Goal: Task Accomplishment & Management: Use online tool/utility

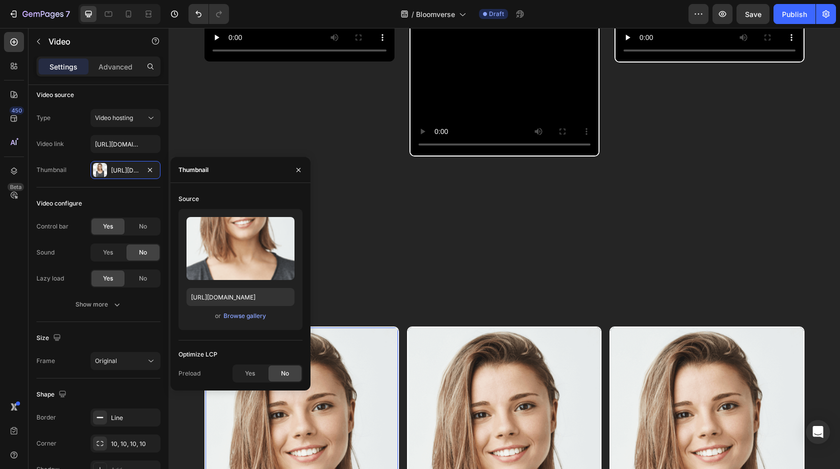
scroll to position [536, 0]
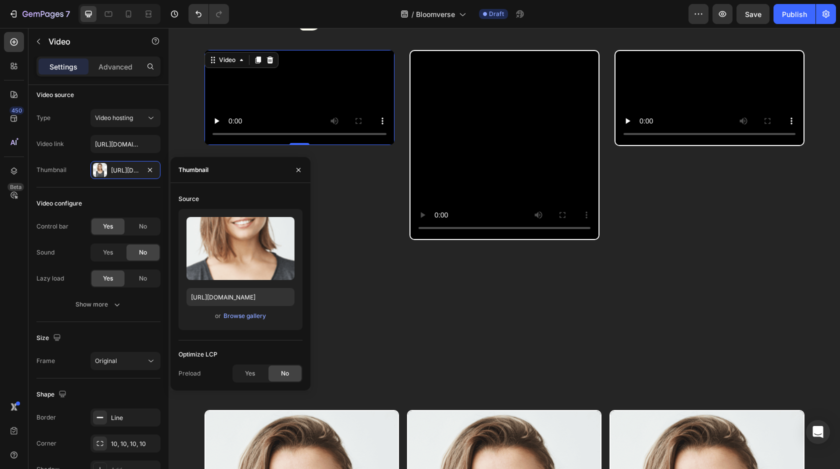
click at [309, 115] on video at bounding box center [300, 97] width 190 height 95
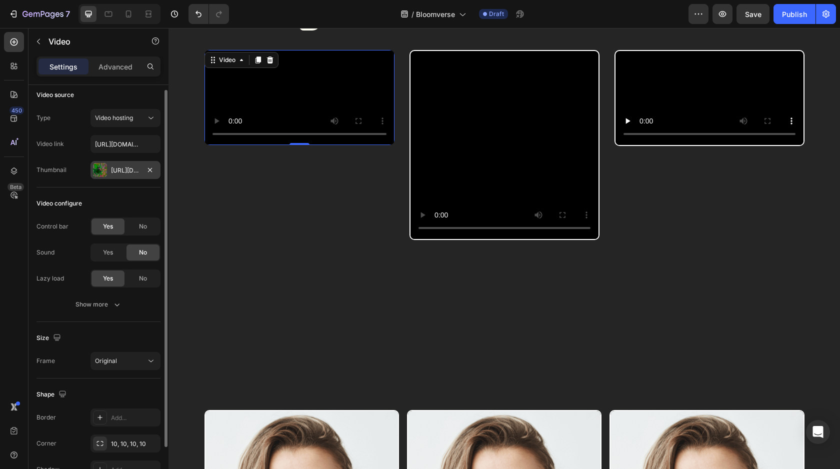
click at [107, 171] on div "[URL][DOMAIN_NAME]" at bounding box center [126, 170] width 70 height 18
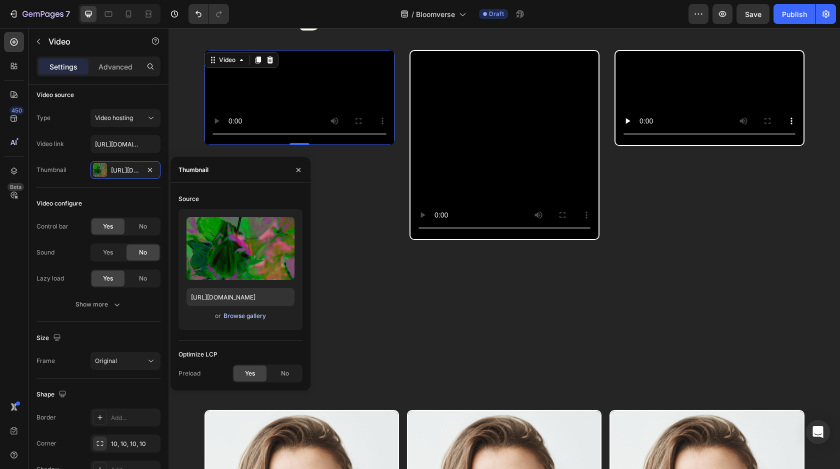
click at [247, 313] on div "Browse gallery" at bounding box center [245, 316] width 43 height 9
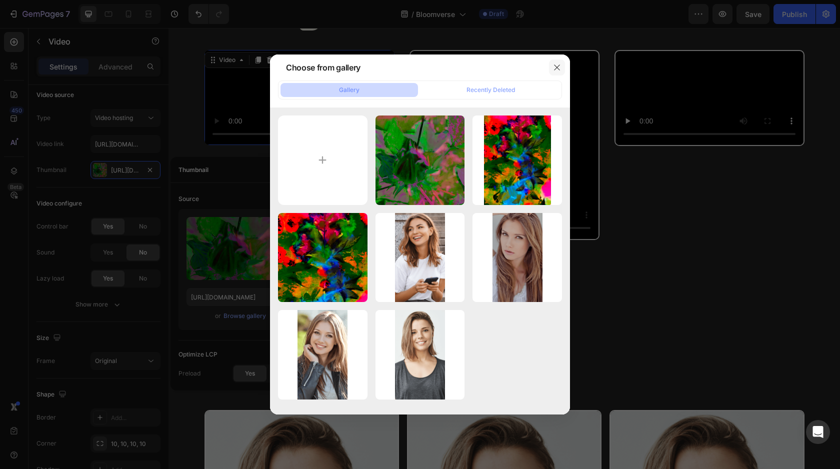
click at [557, 65] on icon "button" at bounding box center [557, 68] width 8 height 8
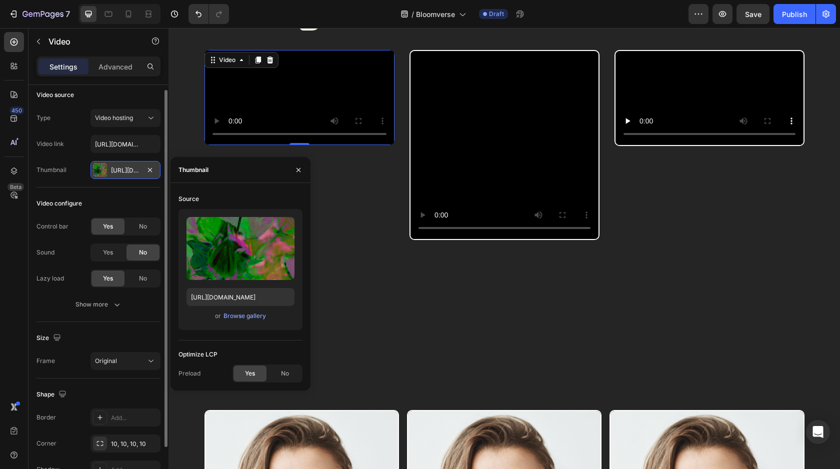
click at [130, 171] on div "[URL][DOMAIN_NAME]" at bounding box center [125, 170] width 29 height 9
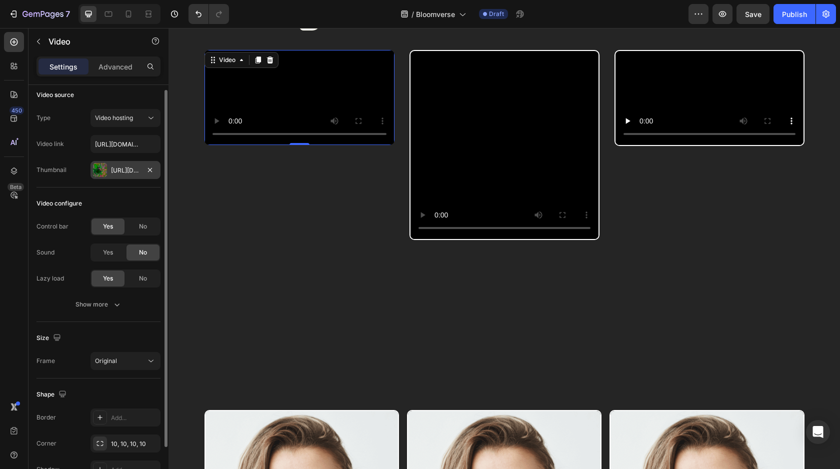
click at [130, 171] on div "[URL][DOMAIN_NAME]" at bounding box center [125, 170] width 29 height 9
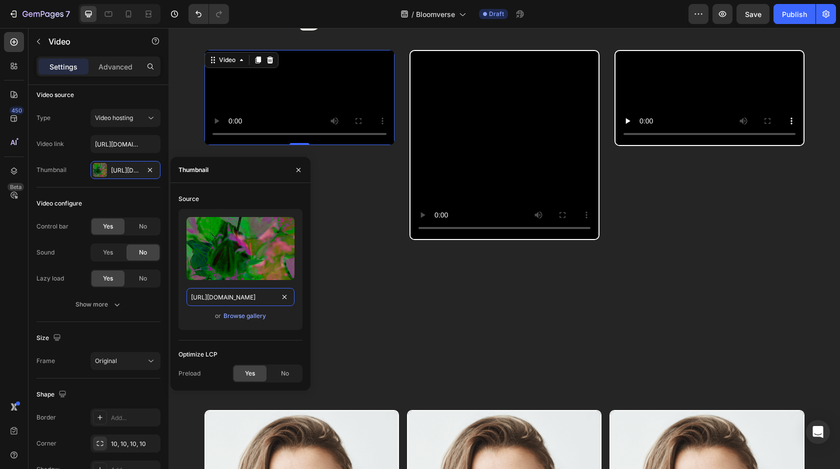
click at [247, 302] on input "[URL][DOMAIN_NAME]" at bounding box center [241, 297] width 108 height 18
paste input "Cover_-_TheUnfold.png?v=1756236467"
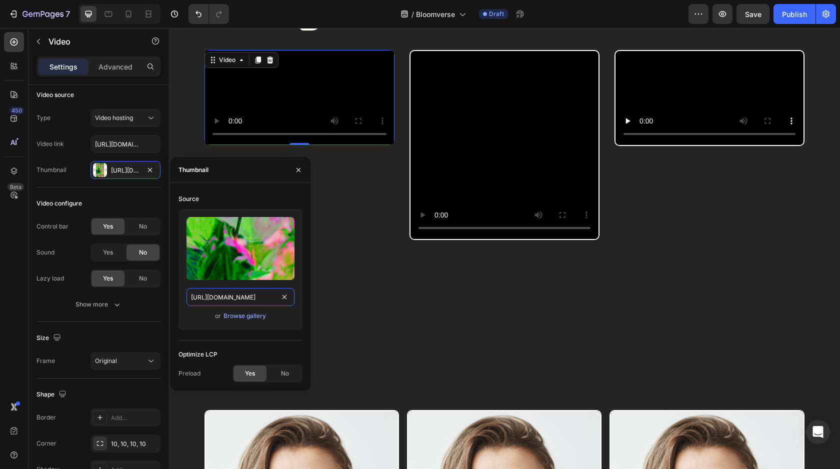
type input "[URL][DOMAIN_NAME]"
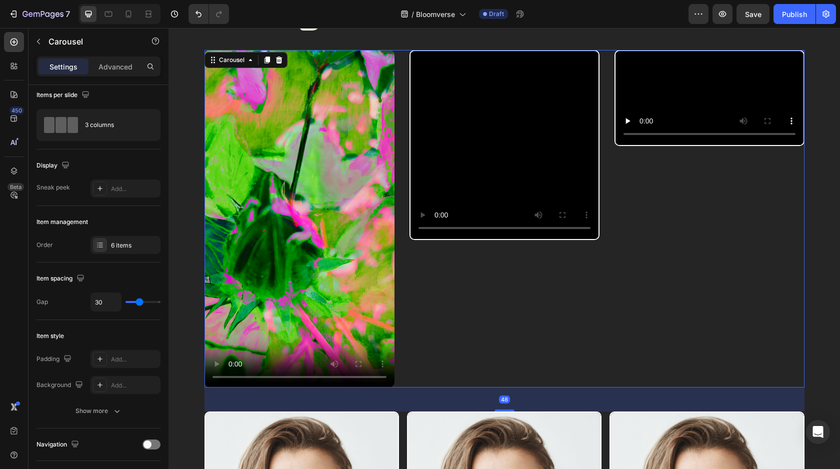
click at [470, 250] on div "Video" at bounding box center [505, 219] width 190 height 338
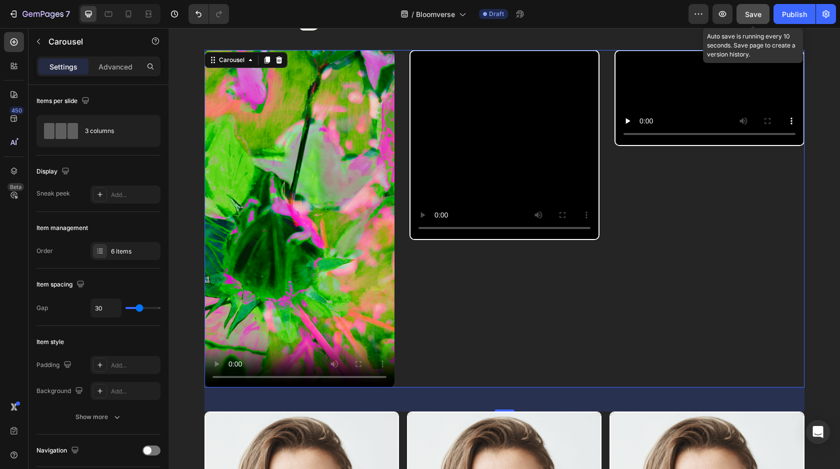
click at [754, 16] on span "Save" at bounding box center [753, 14] width 17 height 9
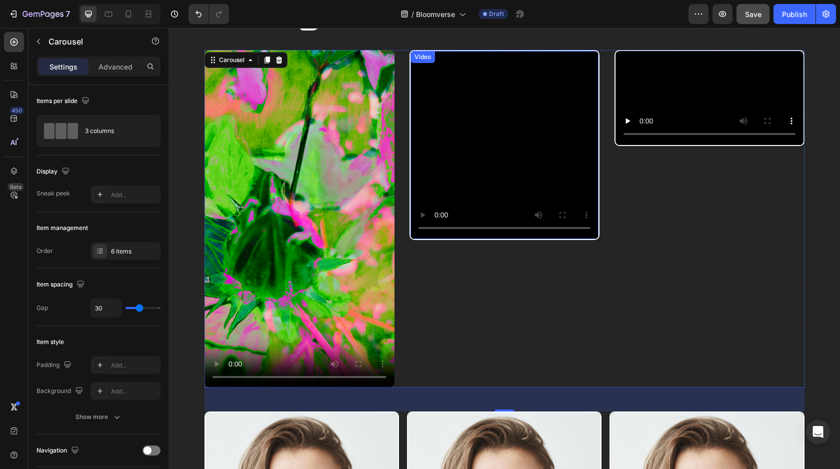
click at [425, 162] on video at bounding box center [505, 145] width 188 height 188
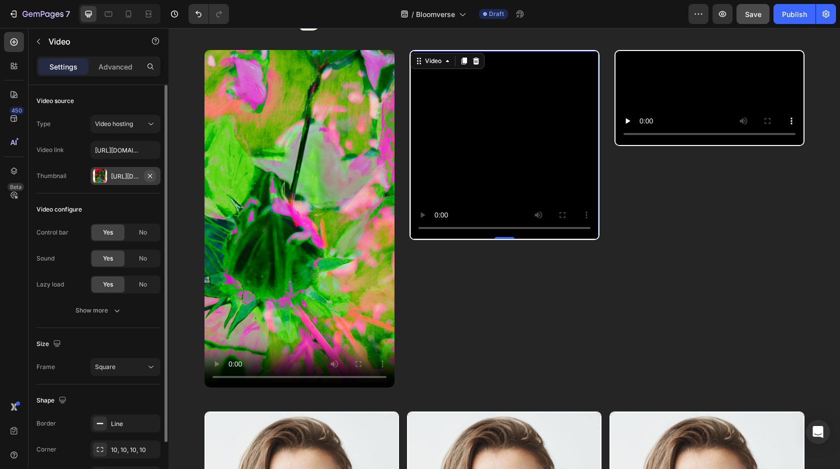
click at [154, 174] on button "button" at bounding box center [150, 176] width 12 height 12
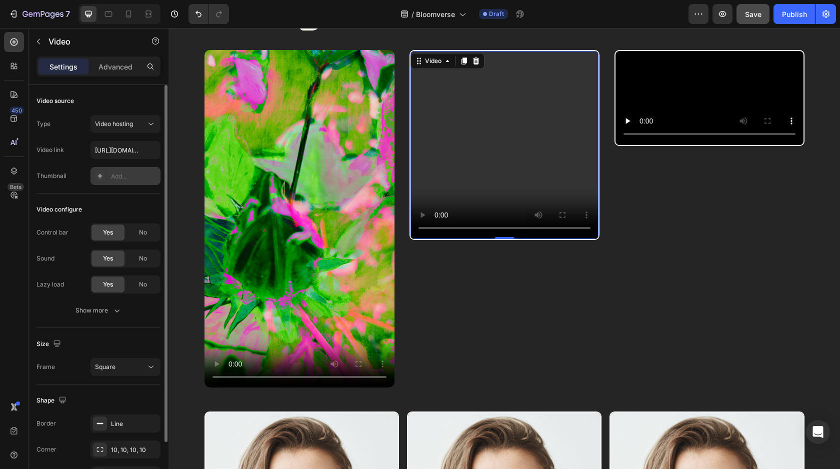
click at [133, 176] on div "Add..." at bounding box center [134, 176] width 47 height 9
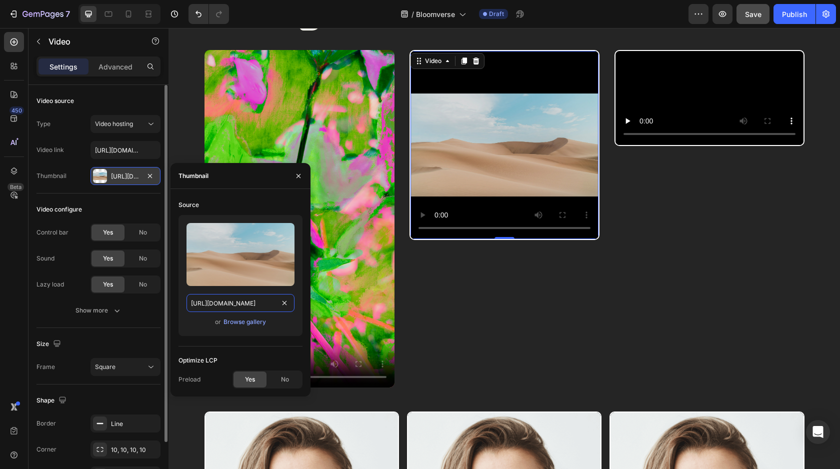
click at [254, 302] on input "[URL][DOMAIN_NAME]" at bounding box center [241, 303] width 108 height 18
paste input "[DOMAIN_NAME][URL]"
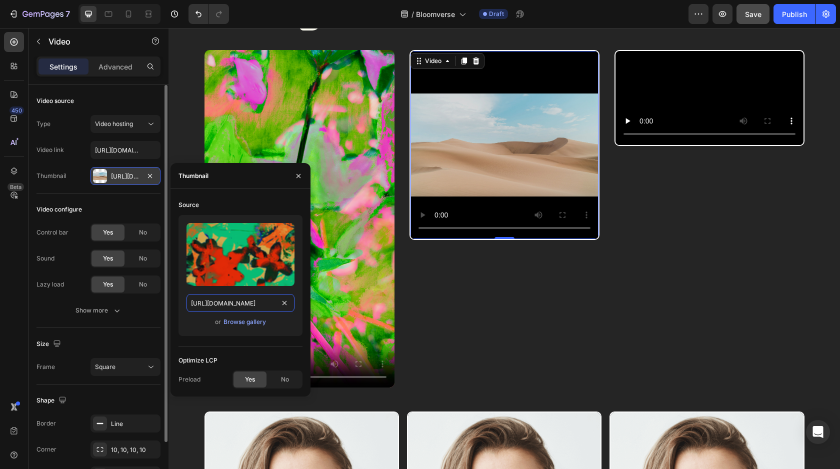
scroll to position [0, 211]
type input "[URL][DOMAIN_NAME]"
click at [281, 354] on div "Optimize LCP" at bounding box center [241, 361] width 124 height 16
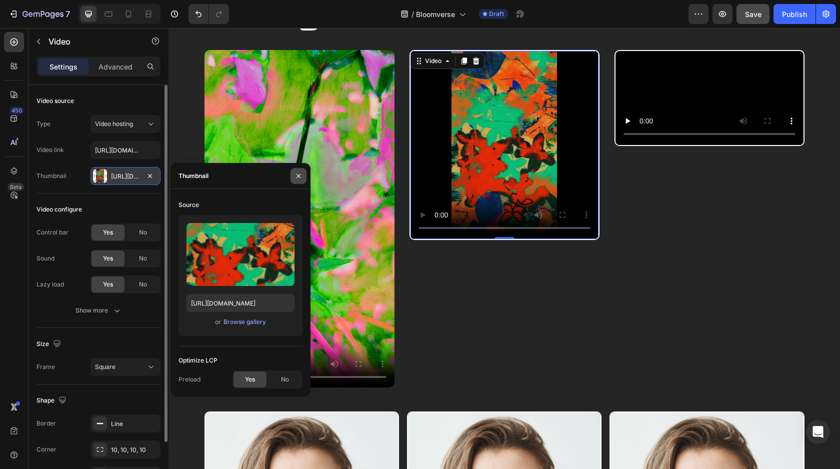
click at [298, 178] on icon "button" at bounding box center [299, 176] width 8 height 8
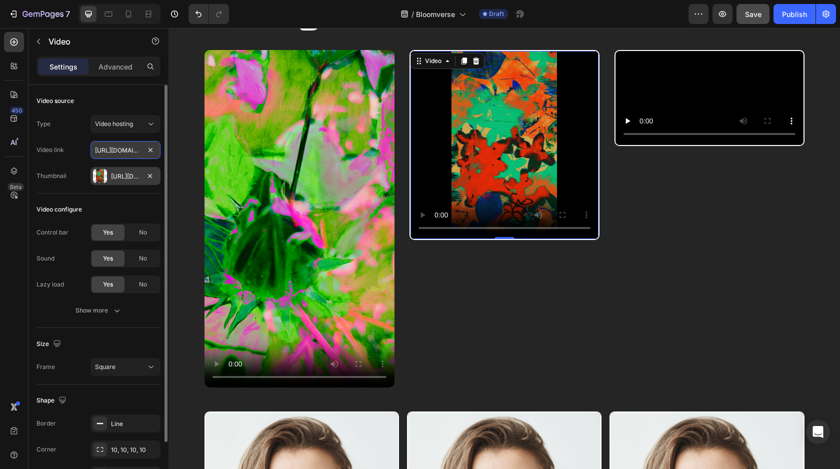
click at [119, 157] on input "[URL][DOMAIN_NAME]" at bounding box center [126, 150] width 70 height 18
click at [134, 375] on button "Square" at bounding box center [126, 367] width 70 height 18
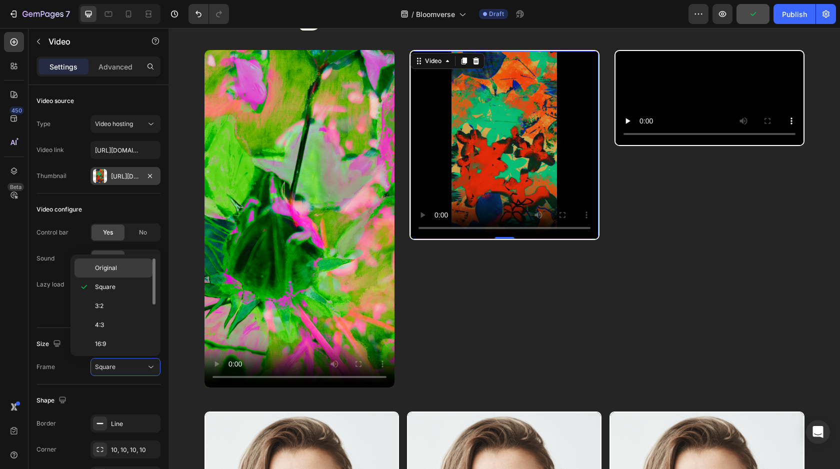
click at [129, 263] on div "Original" at bounding box center [114, 268] width 78 height 19
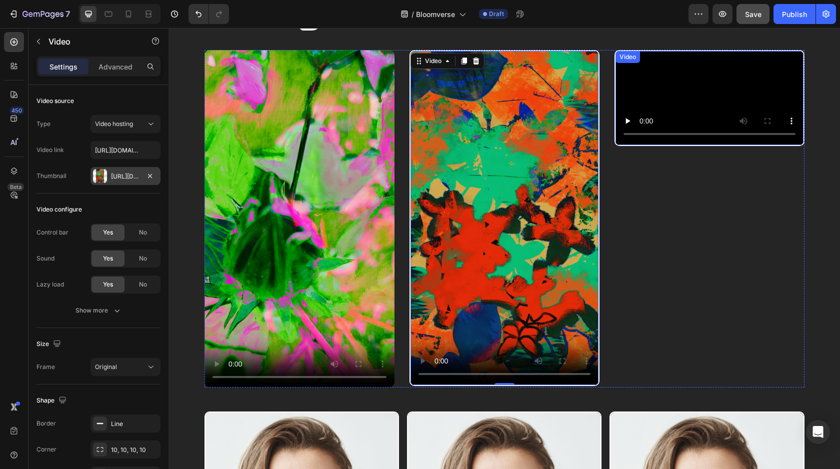
click at [675, 145] on video at bounding box center [710, 98] width 188 height 94
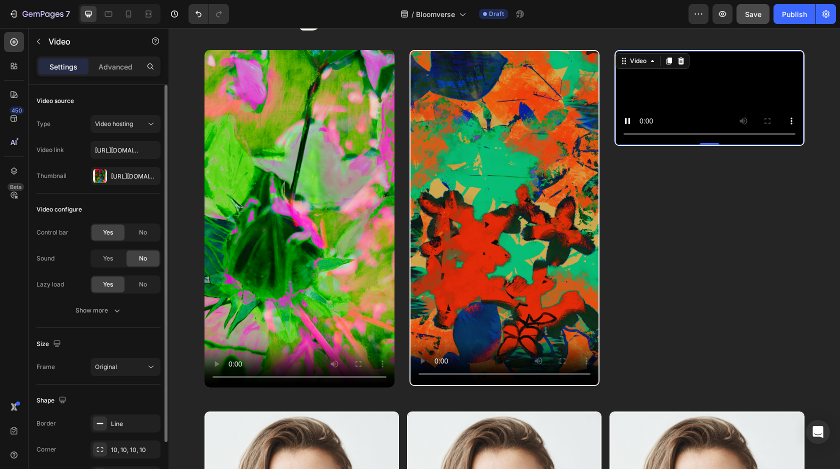
click at [97, 328] on div "Video source Type Video hosting Video link [URL][DOMAIN_NAME] Thumbnail [URL][D…" at bounding box center [99, 356] width 124 height 57
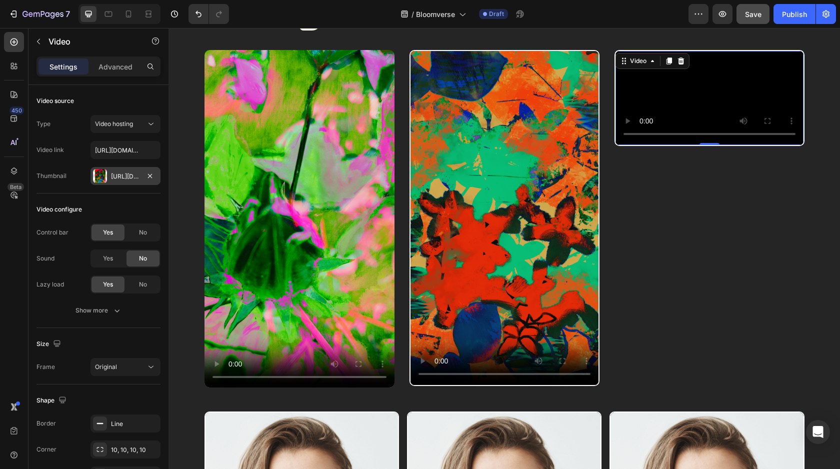
click at [107, 174] on div "[URL][DOMAIN_NAME]" at bounding box center [126, 176] width 70 height 18
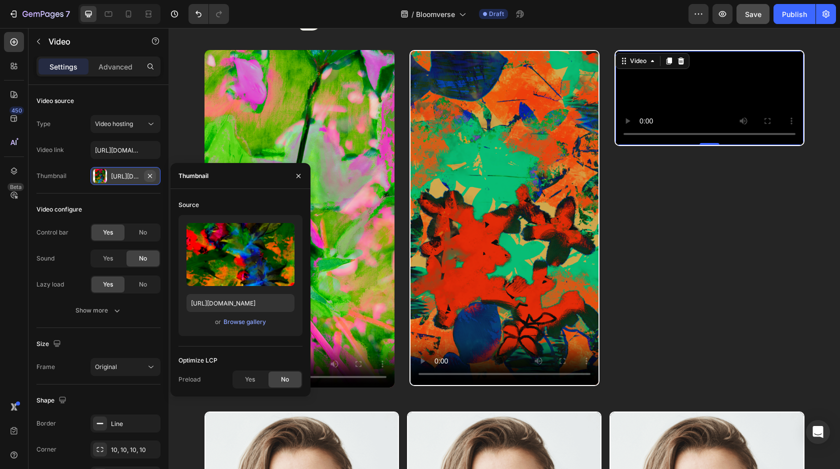
click at [152, 175] on icon "button" at bounding box center [150, 176] width 8 height 8
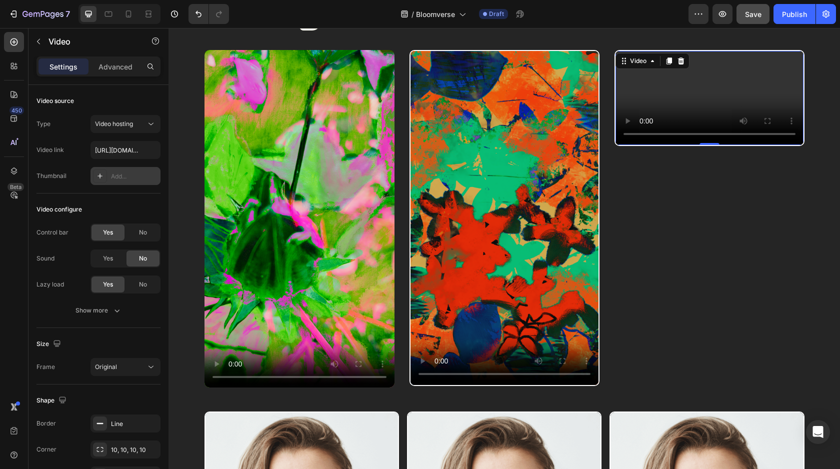
click at [115, 179] on div "Add..." at bounding box center [134, 176] width 47 height 9
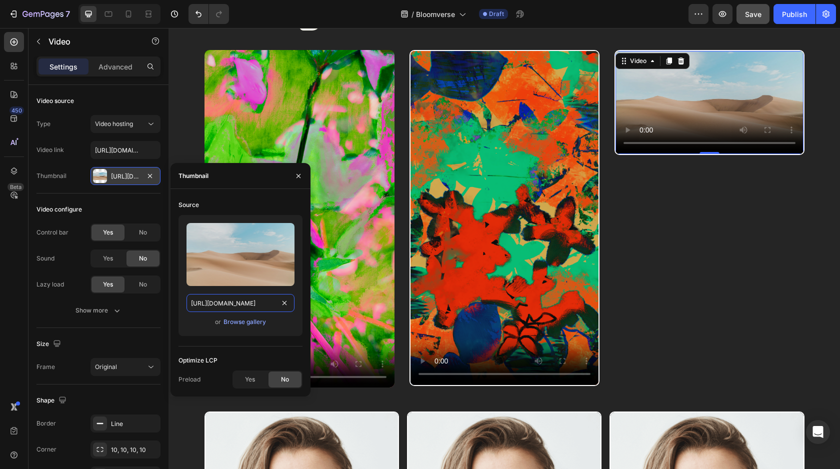
click at [250, 304] on input "[URL][DOMAIN_NAME]" at bounding box center [241, 303] width 108 height 18
paste input "[DOMAIN_NAME][URL]"
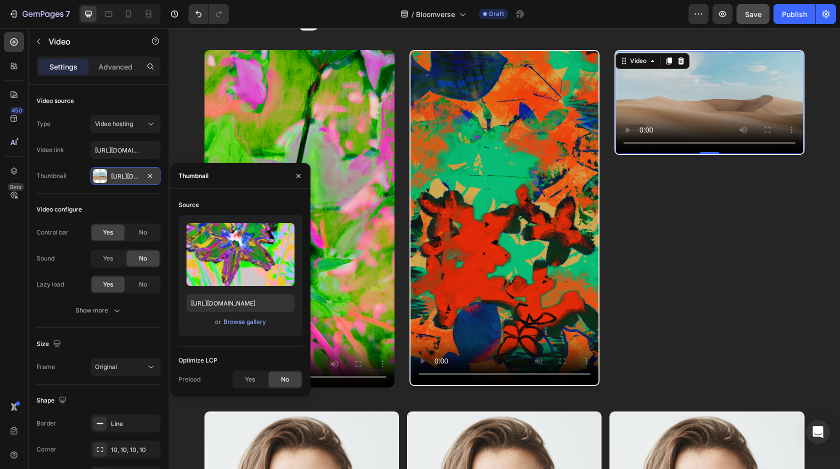
click at [265, 356] on div "Optimize LCP" at bounding box center [241, 361] width 124 height 16
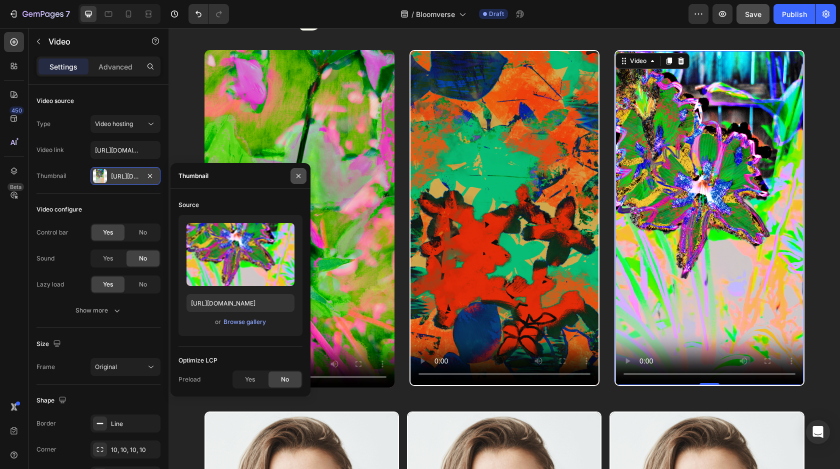
click at [299, 174] on icon "button" at bounding box center [299, 176] width 8 height 8
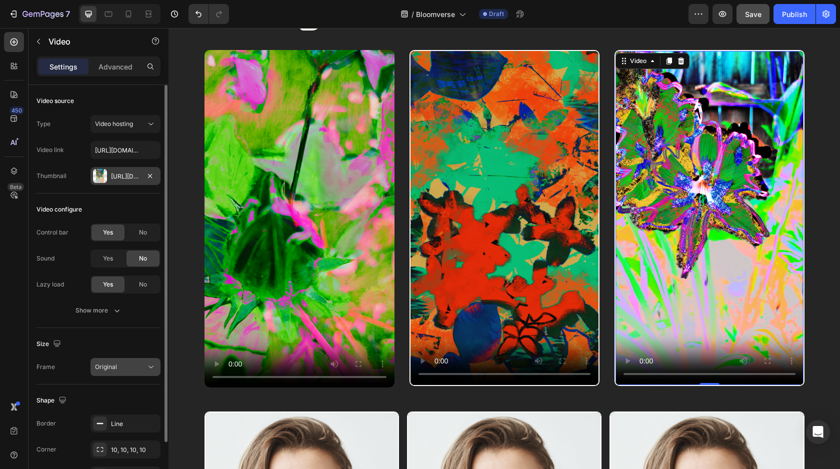
click at [115, 363] on span "Original" at bounding box center [106, 367] width 22 height 8
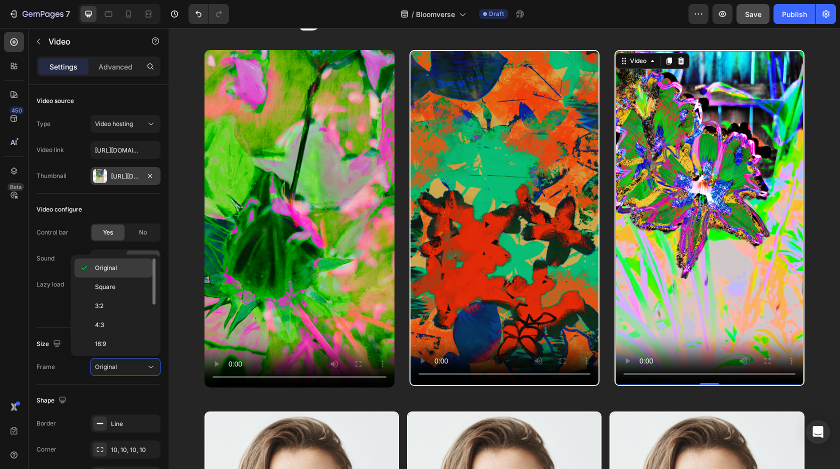
click at [125, 270] on p "Original" at bounding box center [121, 268] width 53 height 9
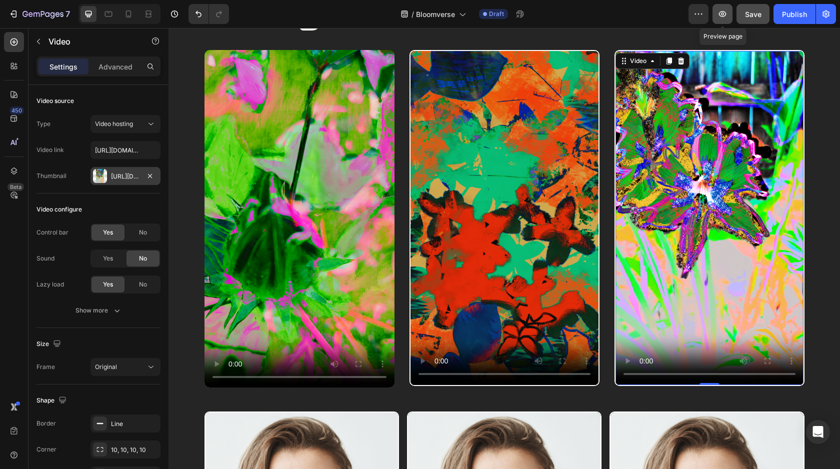
click at [725, 16] on icon "button" at bounding box center [723, 14] width 8 height 6
click at [149, 176] on icon "button" at bounding box center [150, 176] width 8 height 8
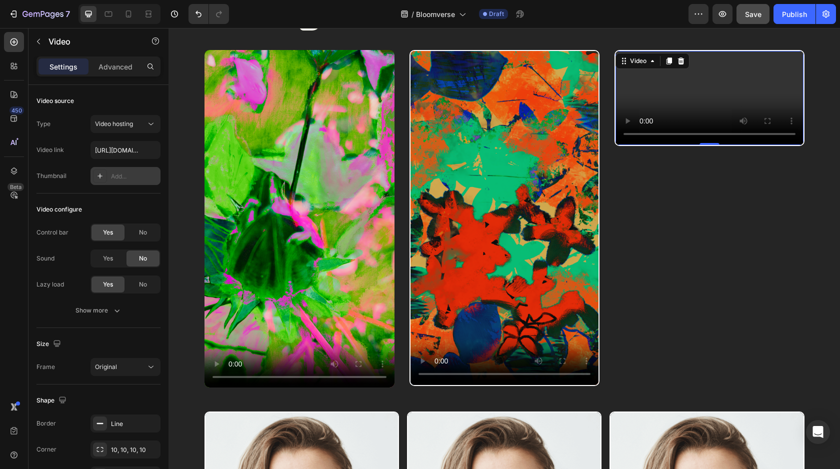
click at [99, 177] on icon at bounding box center [100, 176] width 8 height 8
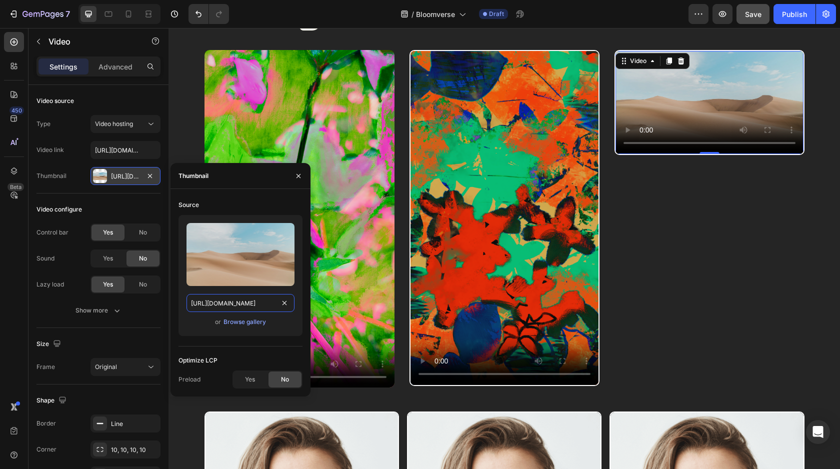
click at [230, 309] on input "[URL][DOMAIN_NAME]" at bounding box center [241, 303] width 108 height 18
paste input "[DOMAIN_NAME][URL]"
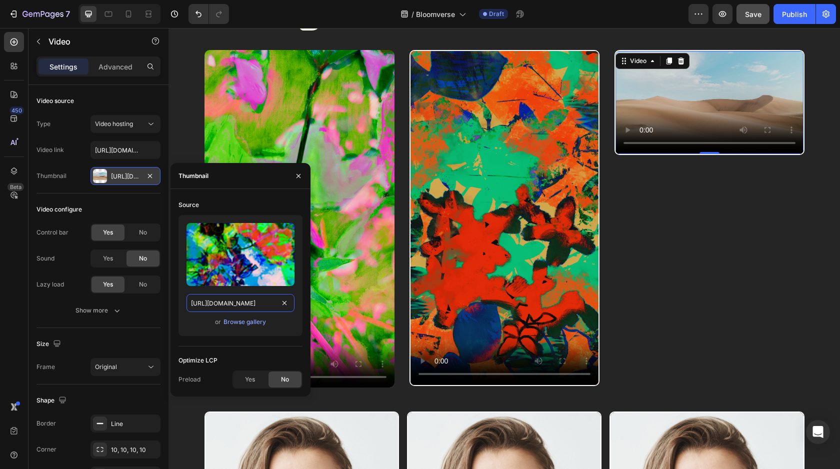
scroll to position [0, 220]
type input "[URL][DOMAIN_NAME]"
click at [273, 358] on div "Optimize LCP" at bounding box center [241, 361] width 124 height 16
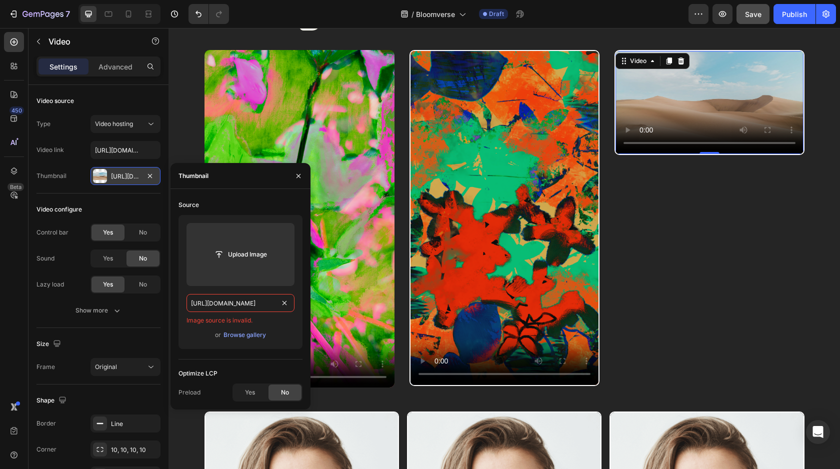
click at [249, 303] on input "[URL][DOMAIN_NAME]" at bounding box center [241, 303] width 108 height 18
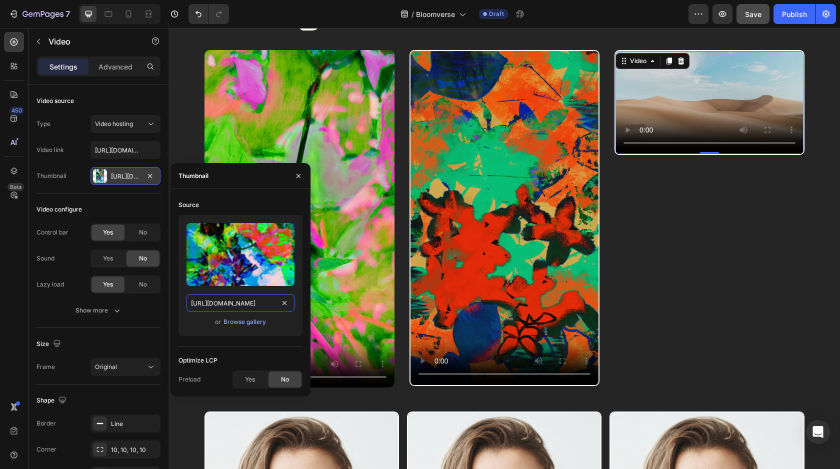
scroll to position [0, 220]
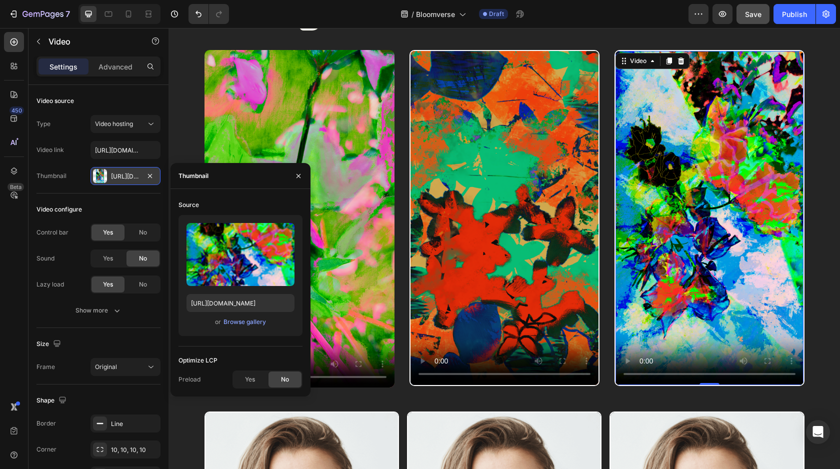
click at [284, 353] on div "Optimize LCP" at bounding box center [241, 361] width 124 height 16
click at [299, 175] on icon "button" at bounding box center [299, 176] width 4 height 4
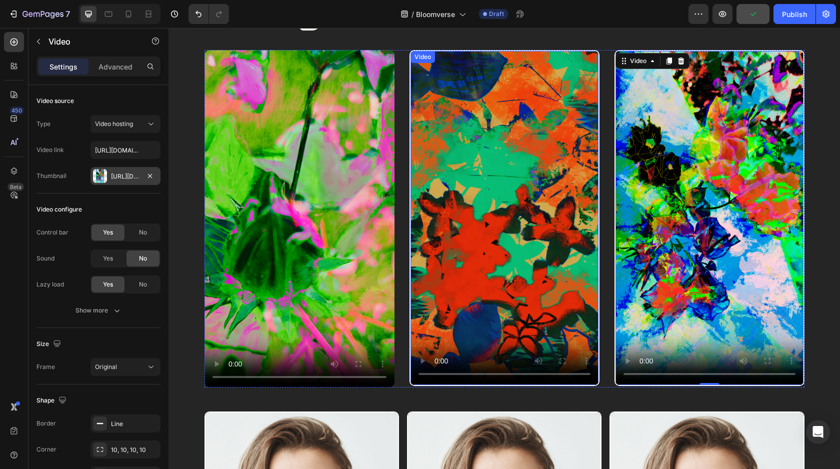
click at [475, 184] on video at bounding box center [505, 218] width 188 height 334
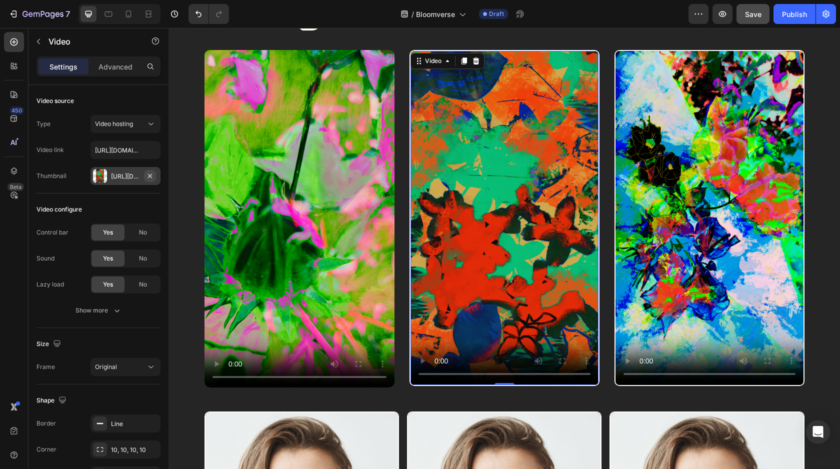
click at [148, 174] on icon "button" at bounding box center [150, 176] width 8 height 8
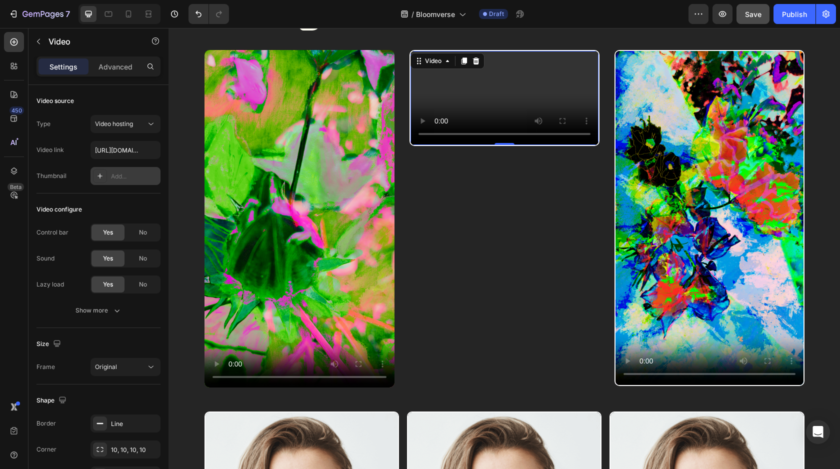
click at [99, 178] on icon at bounding box center [100, 176] width 8 height 8
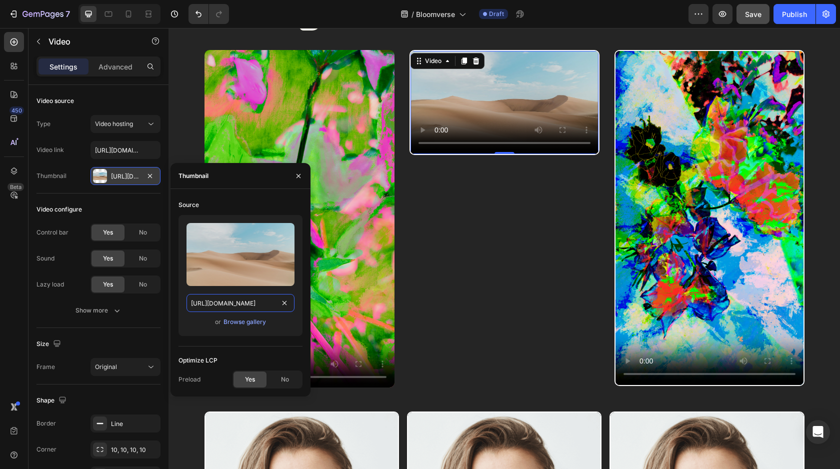
click at [234, 301] on input "[URL][DOMAIN_NAME]" at bounding box center [241, 303] width 108 height 18
paste input "[DOMAIN_NAME][URL]"
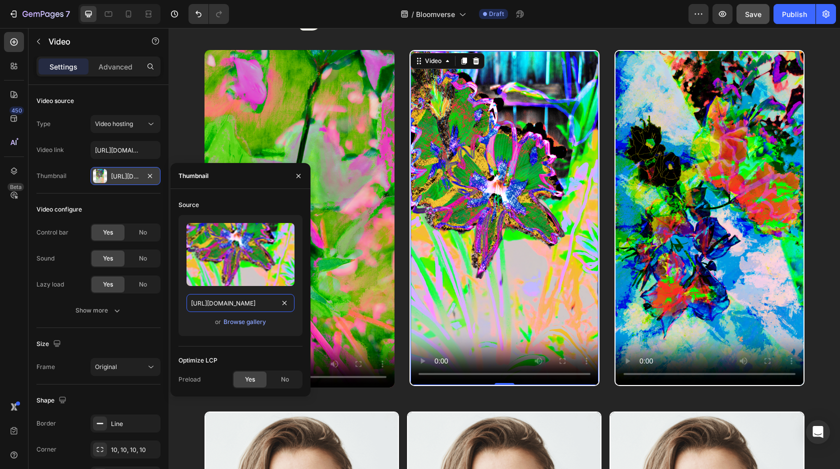
type input "[URL][DOMAIN_NAME]"
click at [260, 361] on div "Optimize LCP" at bounding box center [241, 361] width 124 height 16
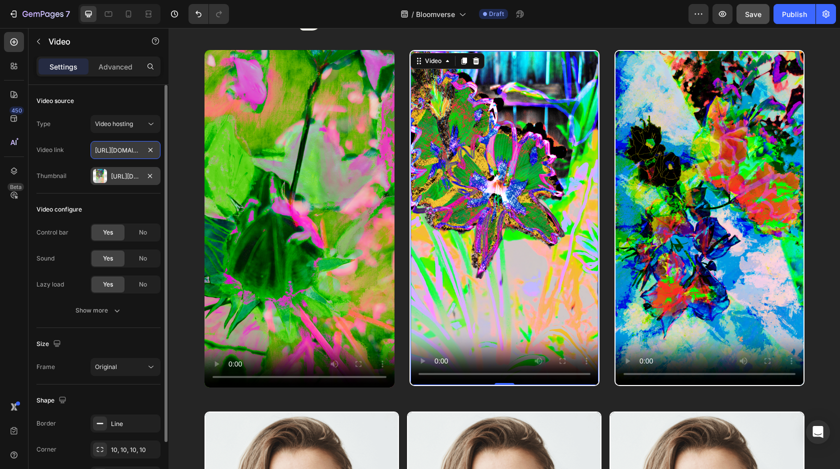
click at [126, 153] on input "[URL][DOMAIN_NAME]" at bounding box center [126, 150] width 70 height 18
paste input "[URL][DOMAIN_NAME]"
type input "[URL][DOMAIN_NAME]"
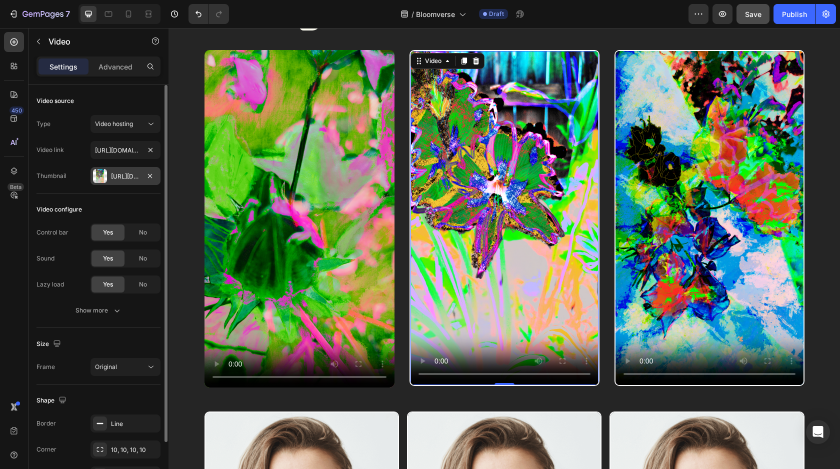
click at [131, 205] on div "Video configure" at bounding box center [99, 210] width 124 height 16
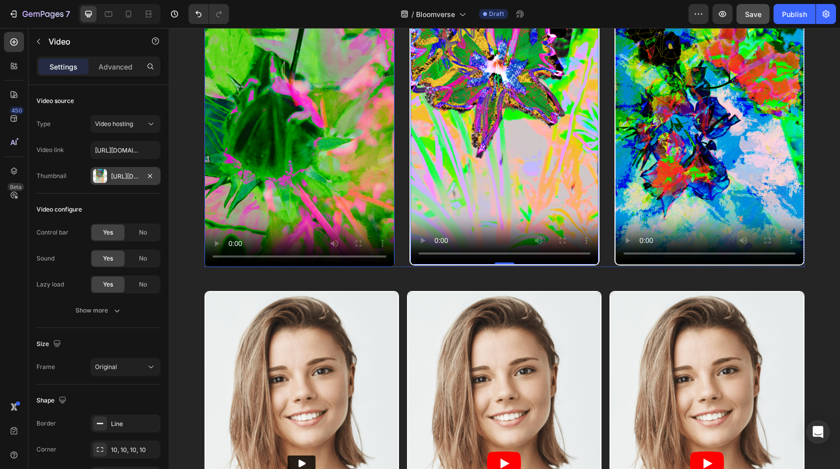
scroll to position [812, 0]
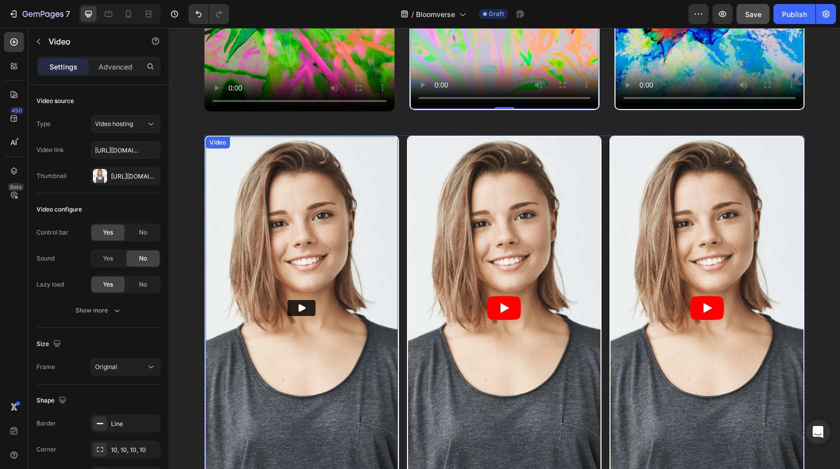
click at [319, 224] on img at bounding box center [302, 308] width 193 height 343
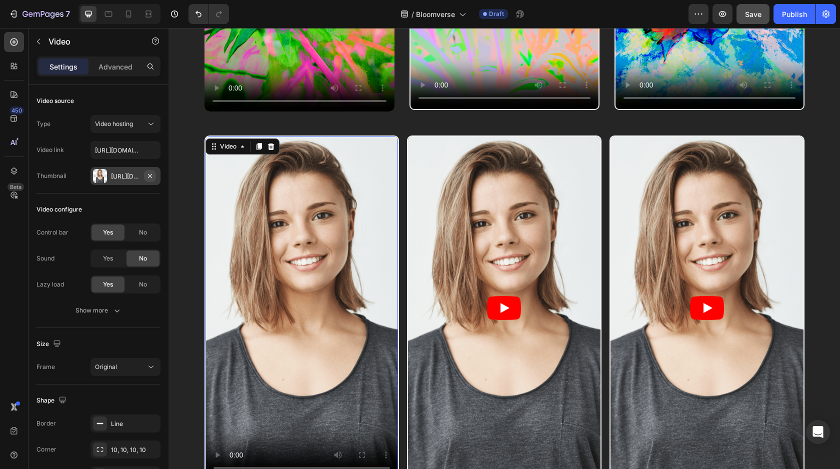
click at [148, 175] on icon "button" at bounding box center [150, 176] width 8 height 8
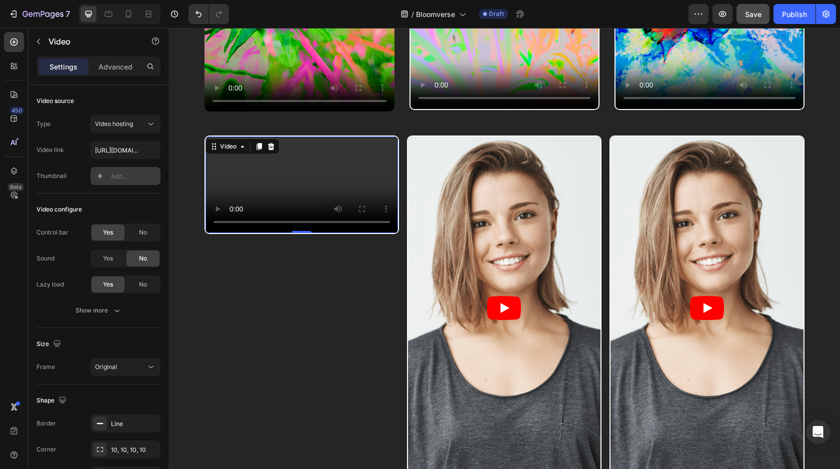
click at [97, 175] on icon at bounding box center [100, 176] width 8 height 8
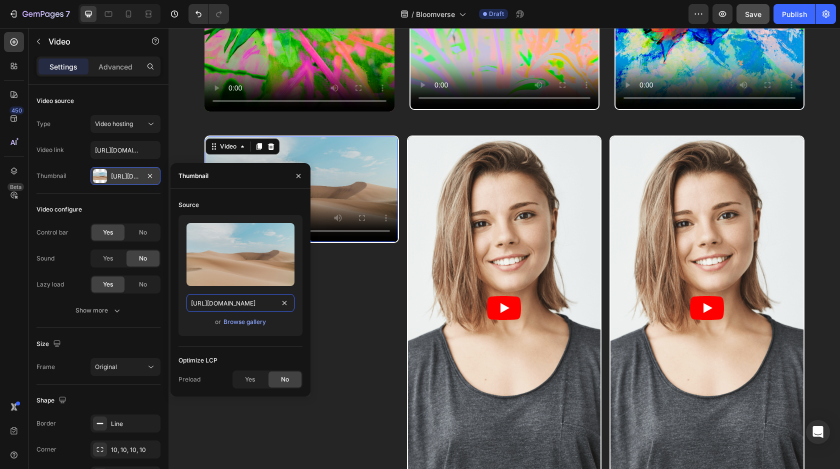
click at [246, 304] on input "[URL][DOMAIN_NAME]" at bounding box center [241, 303] width 108 height 18
paste input "[DOMAIN_NAME][URL]"
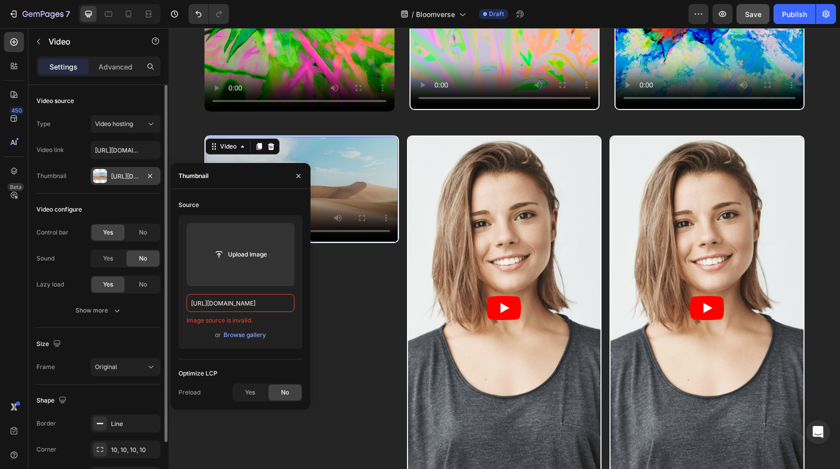
scroll to position [0, 0]
click at [125, 208] on div "Video configure" at bounding box center [99, 210] width 124 height 16
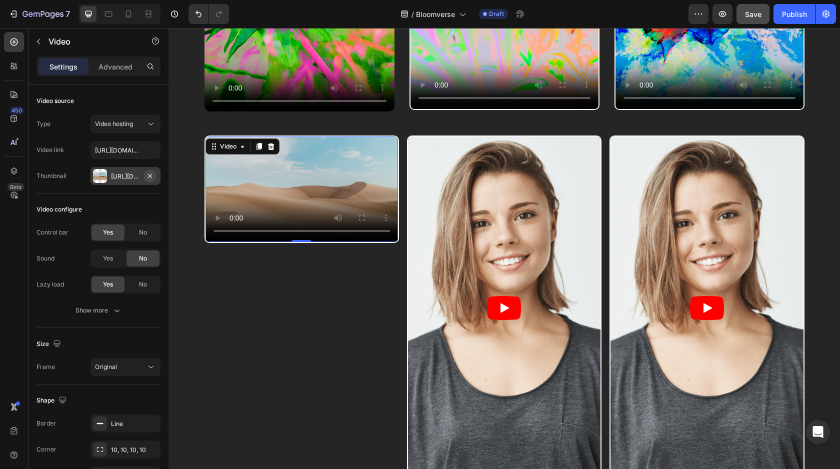
click at [148, 174] on icon "button" at bounding box center [150, 176] width 8 height 8
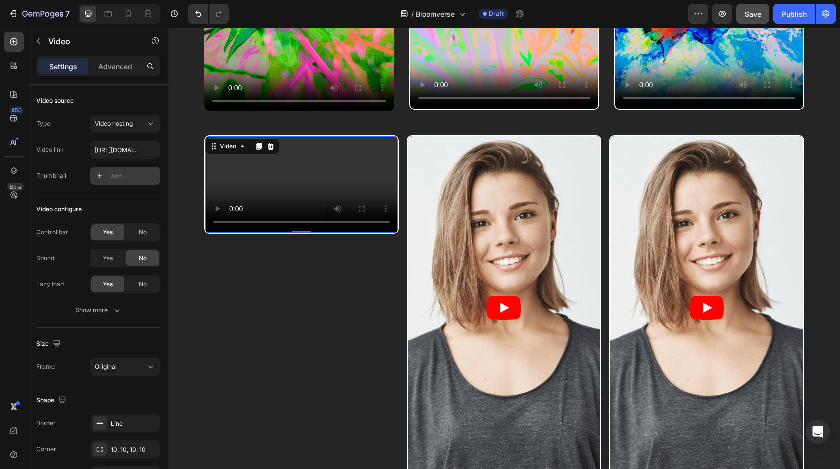
click at [127, 178] on div "Add..." at bounding box center [134, 176] width 47 height 9
type input "[URL][DOMAIN_NAME]"
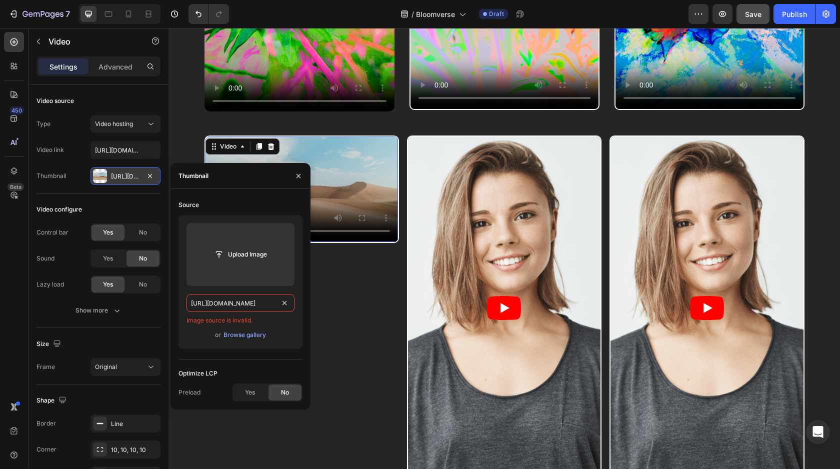
click at [266, 306] on input "[URL][DOMAIN_NAME]" at bounding box center [241, 303] width 108 height 18
click at [250, 296] on input "[URL][DOMAIN_NAME]" at bounding box center [241, 303] width 108 height 18
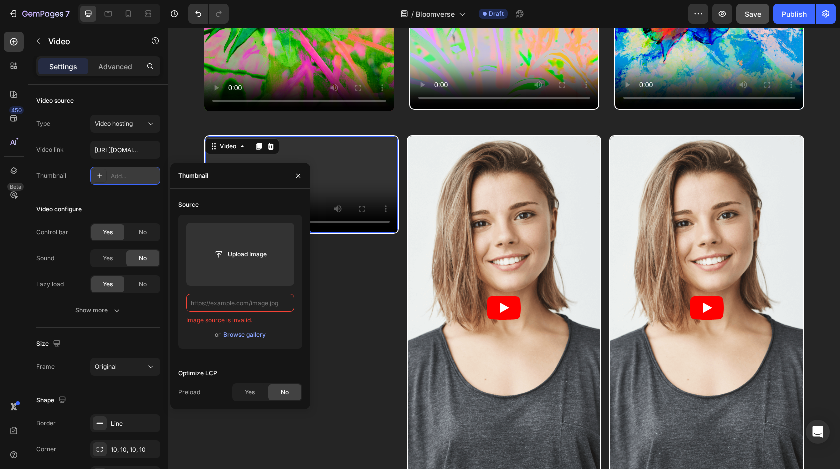
paste input "[URL][DOMAIN_NAME]"
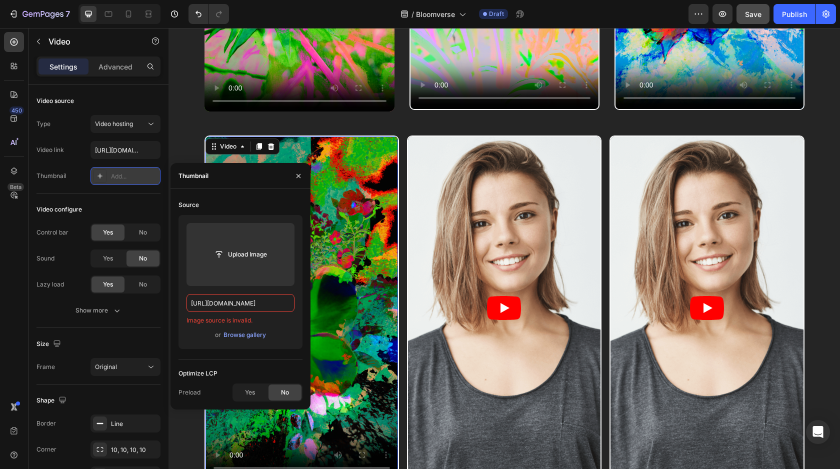
scroll to position [0, 200]
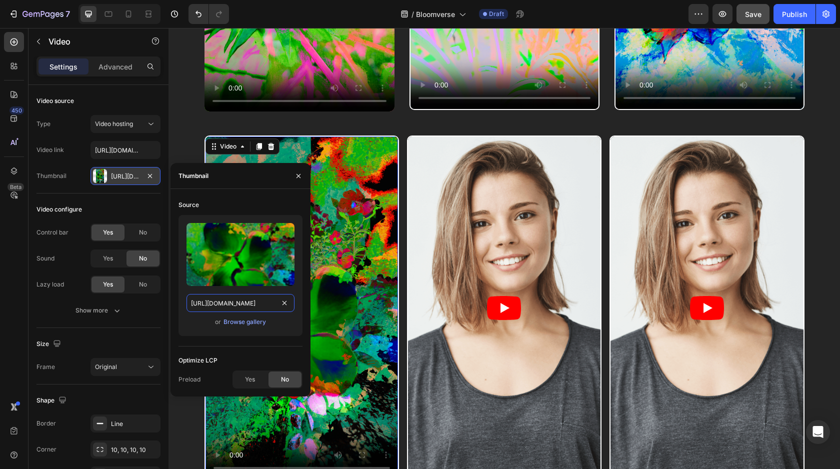
type input "[URL][DOMAIN_NAME]"
click at [283, 349] on div "Source Upload Image [URL][DOMAIN_NAME] or Browse gallery Optimize LCP Preload Y…" at bounding box center [241, 293] width 124 height 192
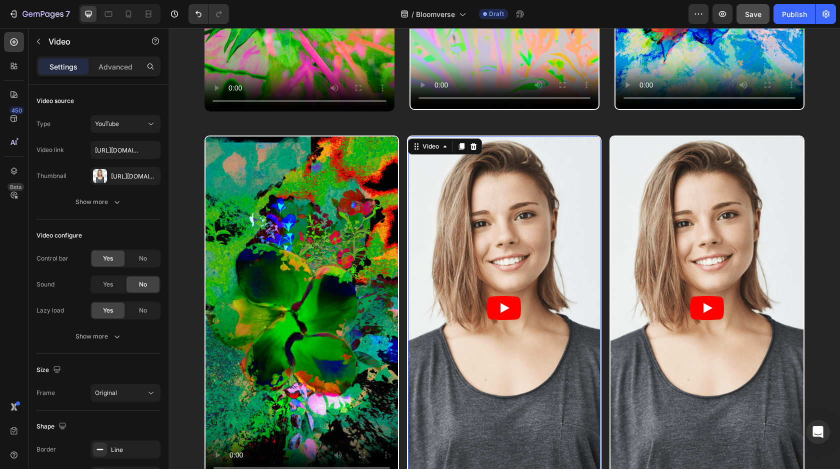
click at [477, 203] on article at bounding box center [504, 308] width 193 height 343
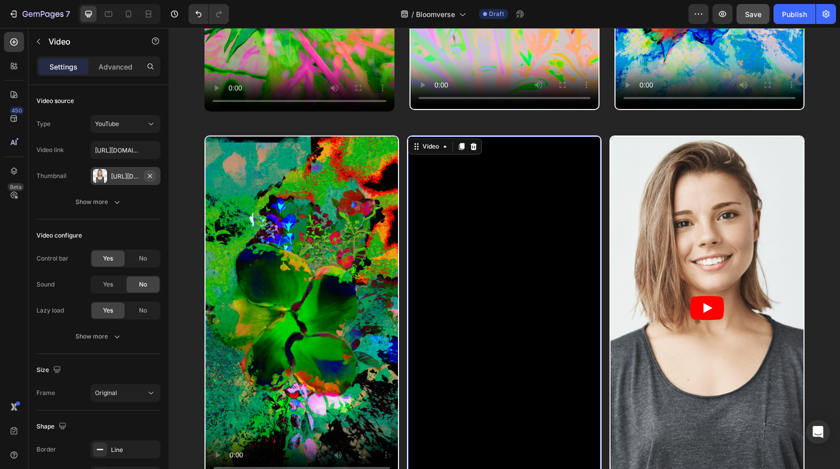
click at [150, 173] on icon "button" at bounding box center [150, 176] width 8 height 8
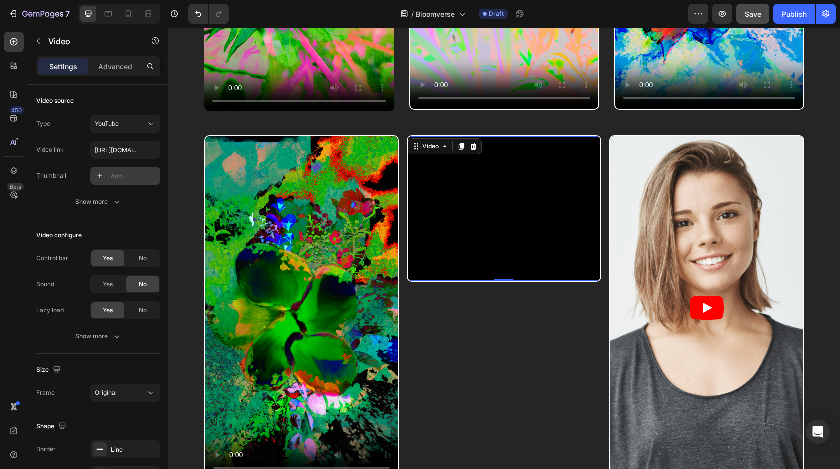
click at [99, 175] on icon at bounding box center [100, 176] width 8 height 8
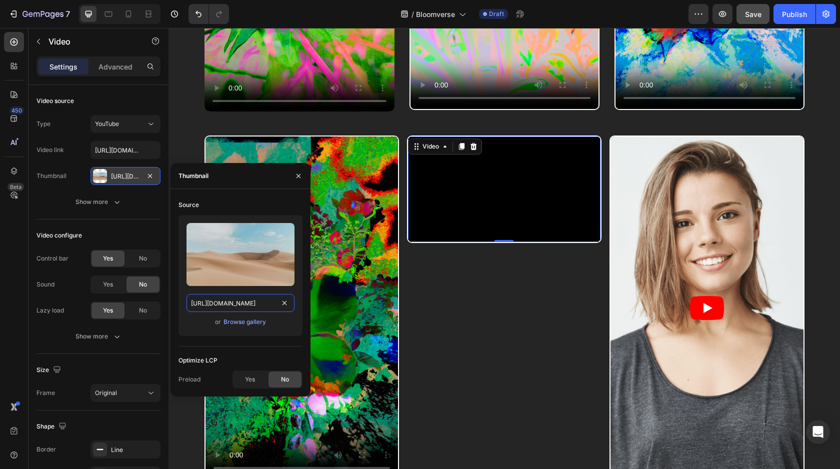
click at [257, 307] on input "[URL][DOMAIN_NAME]" at bounding box center [241, 303] width 108 height 18
paste input "[DOMAIN_NAME][URL]"
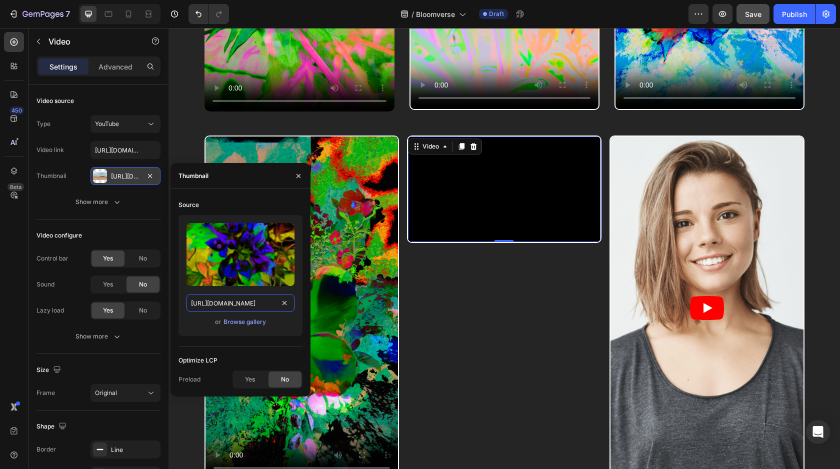
type input "[URL][DOMAIN_NAME]"
click at [278, 346] on div "Source Upload Image [URL][DOMAIN_NAME] or Browse gallery" at bounding box center [241, 272] width 124 height 150
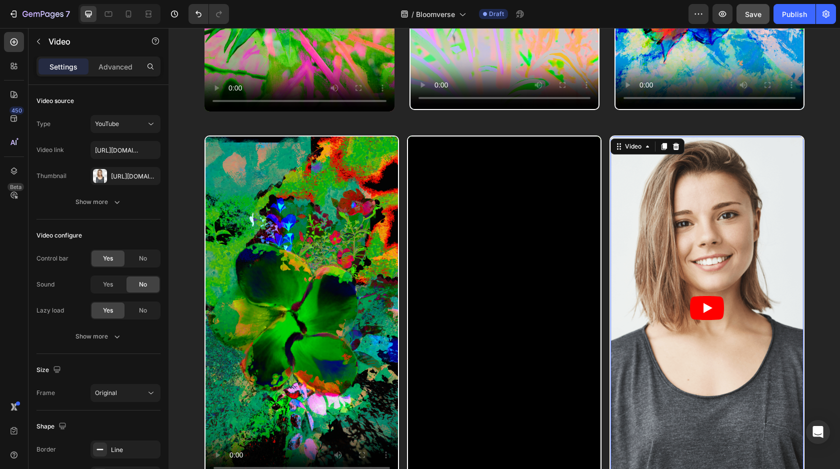
click at [729, 181] on article at bounding box center [707, 308] width 193 height 343
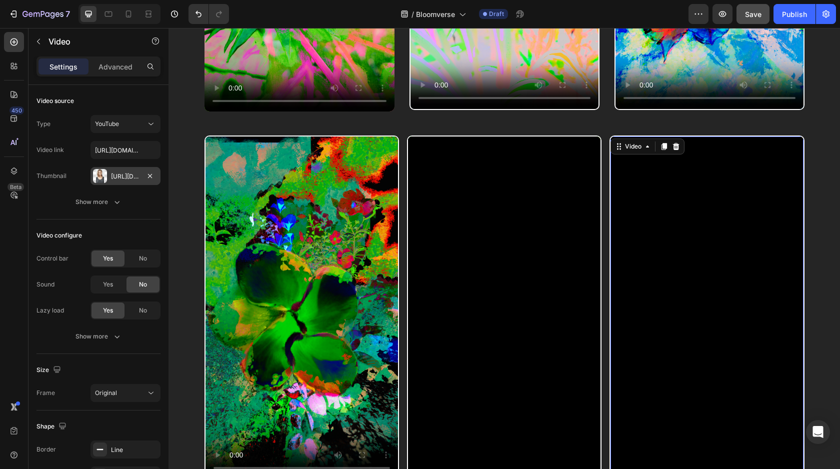
click at [137, 179] on div "[URL][DOMAIN_NAME]" at bounding box center [125, 176] width 29 height 9
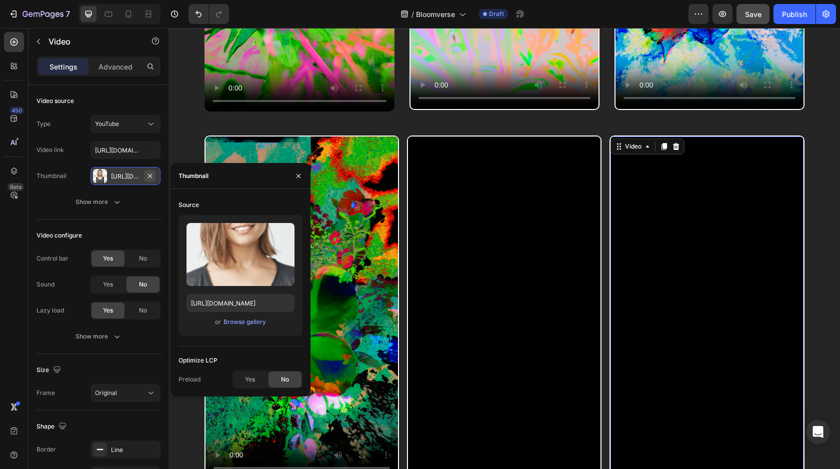
click at [151, 172] on icon "button" at bounding box center [150, 176] width 8 height 8
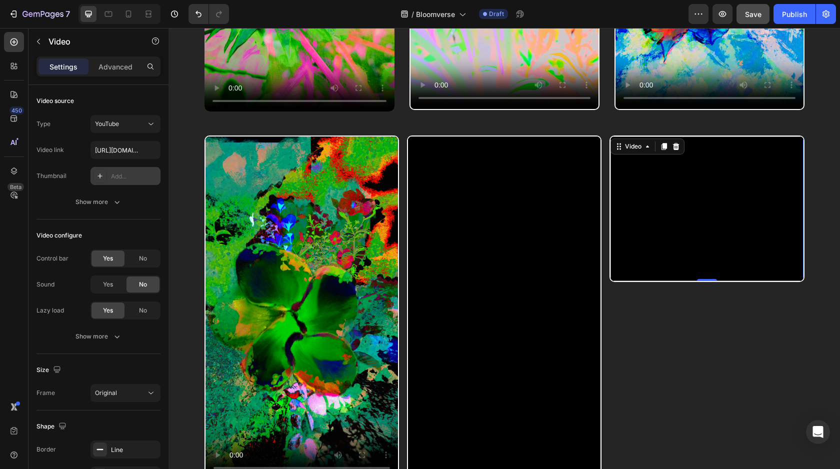
click at [100, 177] on icon at bounding box center [100, 176] width 5 height 5
type input "[URL][DOMAIN_NAME]"
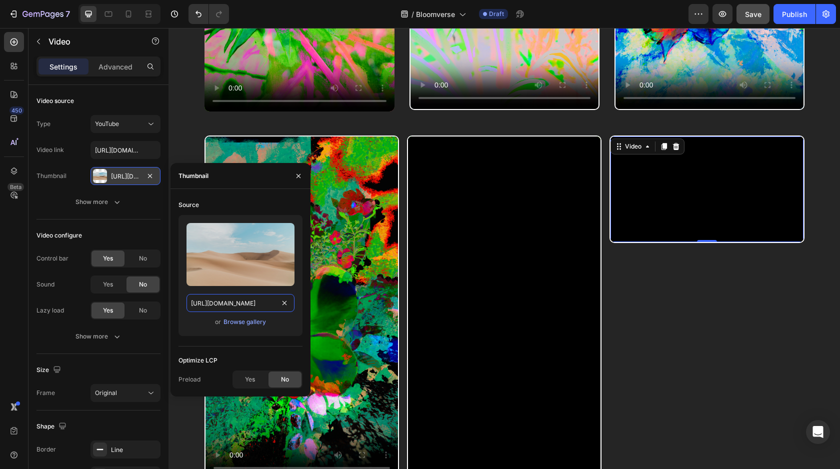
click at [267, 309] on input "[URL][DOMAIN_NAME]" at bounding box center [241, 303] width 108 height 18
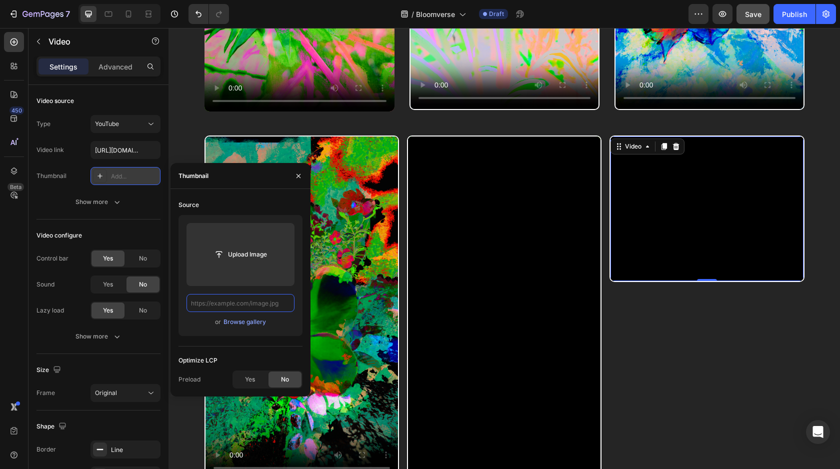
paste input "[URL][DOMAIN_NAME]"
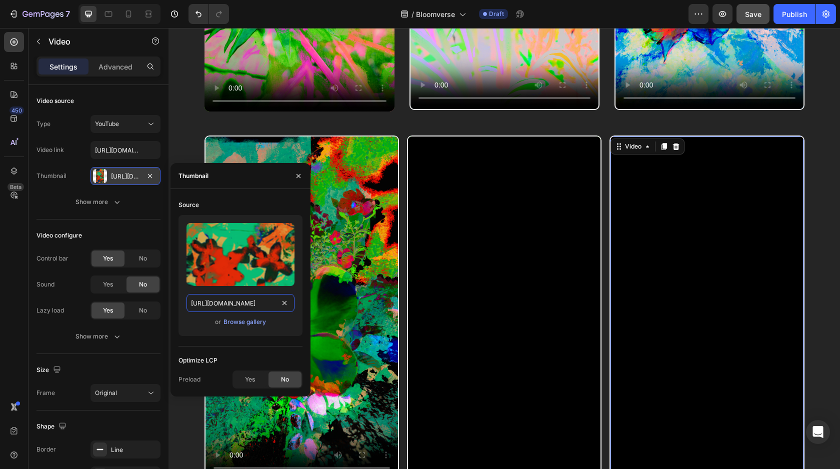
scroll to position [0, 211]
type input "[URL][DOMAIN_NAME]"
click at [270, 351] on div "Source Upload Image [URL][DOMAIN_NAME] or Browse gallery Optimize LCP Preload Y…" at bounding box center [241, 293] width 124 height 192
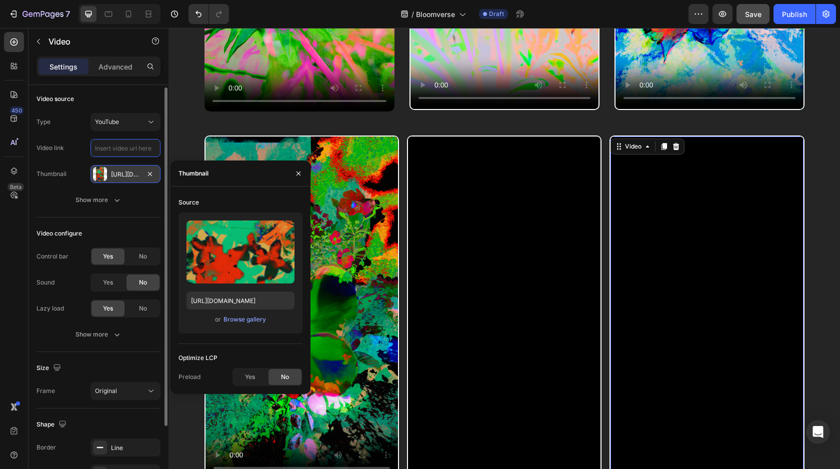
scroll to position [3, 0]
paste input "[URL][DOMAIN_NAME]"
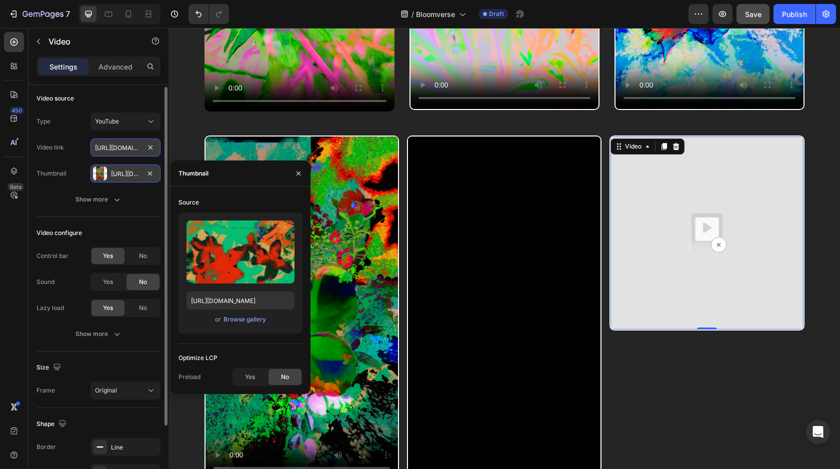
scroll to position [0, 184]
type input "[URL][DOMAIN_NAME]"
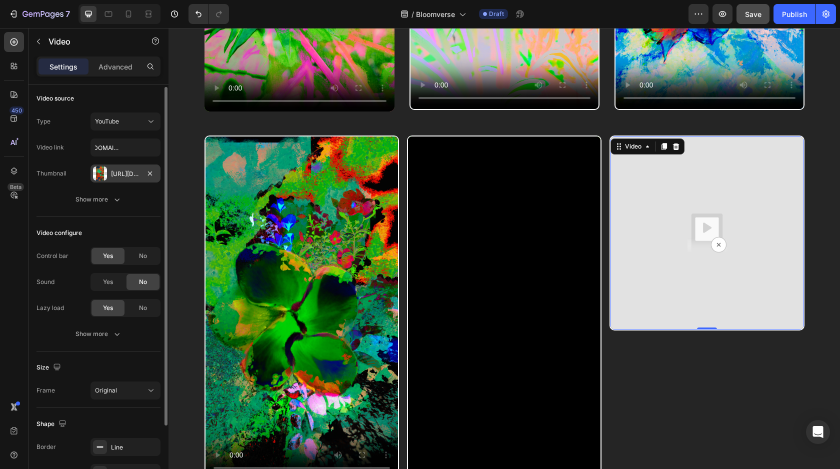
click at [140, 230] on div "Video configure" at bounding box center [99, 233] width 124 height 16
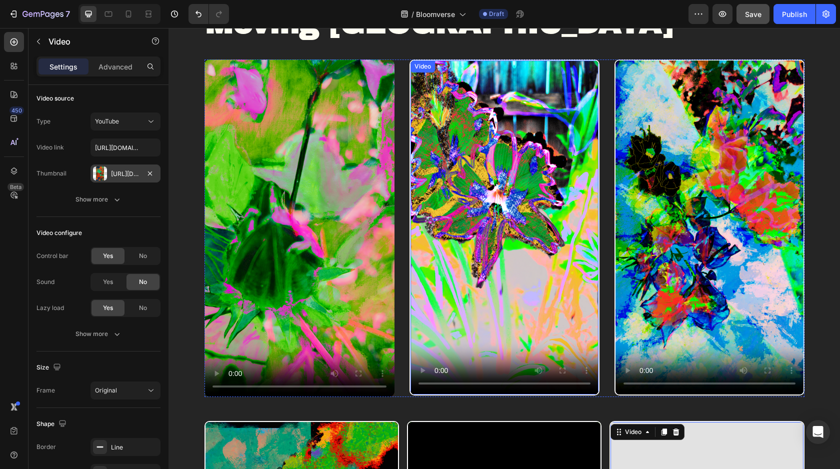
scroll to position [511, 0]
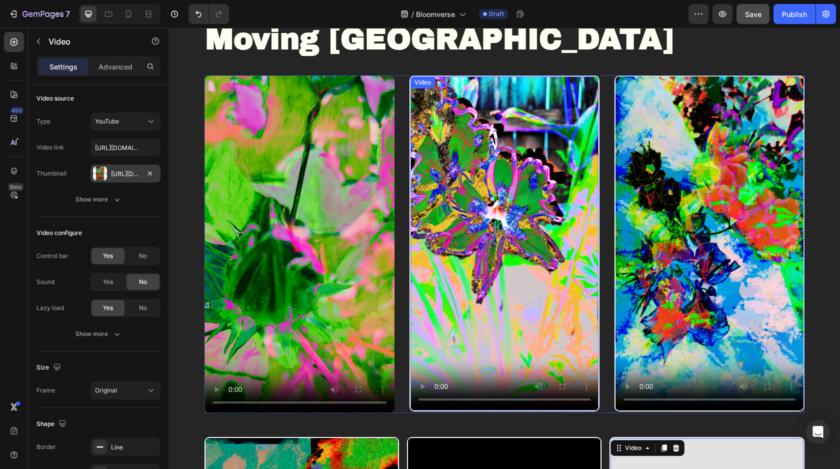
click at [553, 139] on video at bounding box center [505, 244] width 188 height 334
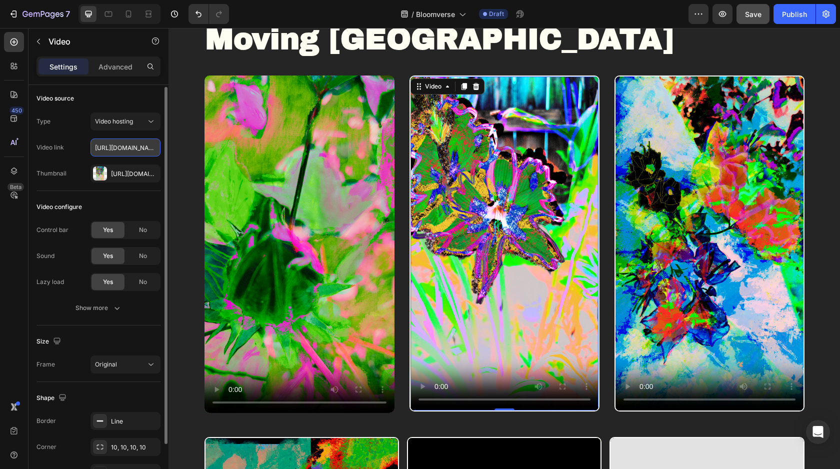
scroll to position [0, 190]
type input "[URL][DOMAIN_NAME]"
click at [131, 207] on div "Video configure" at bounding box center [99, 207] width 124 height 16
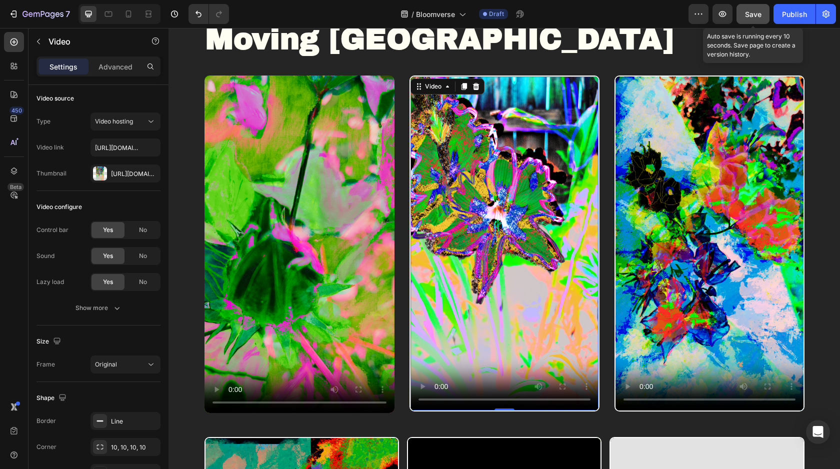
click at [749, 23] on button "Save" at bounding box center [753, 14] width 33 height 20
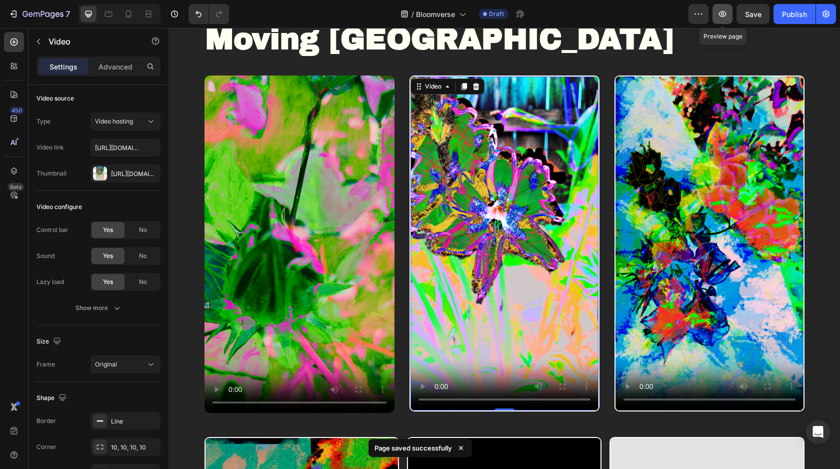
click at [724, 21] on button "button" at bounding box center [723, 14] width 20 height 20
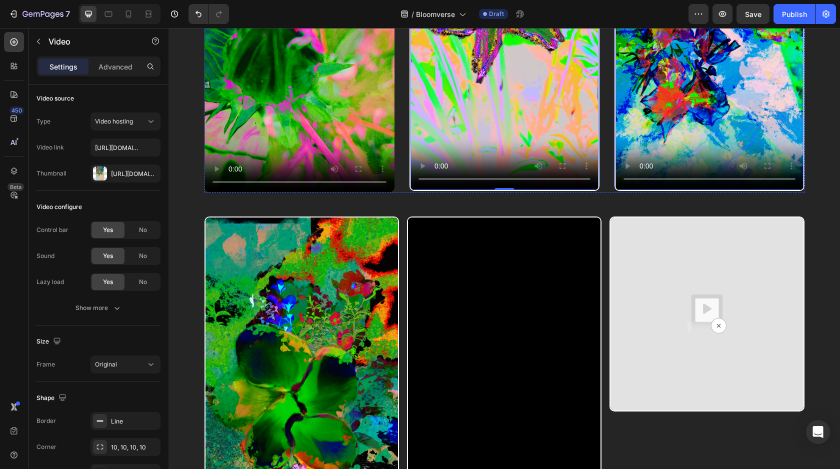
scroll to position [811, 0]
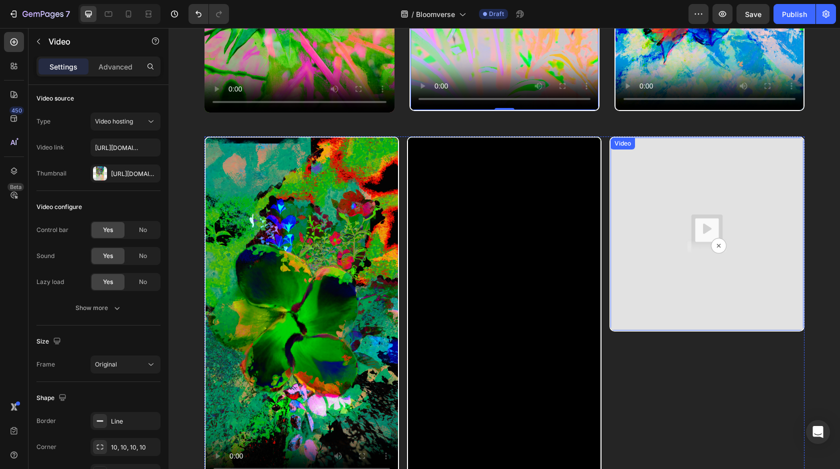
click at [684, 222] on img at bounding box center [707, 234] width 193 height 193
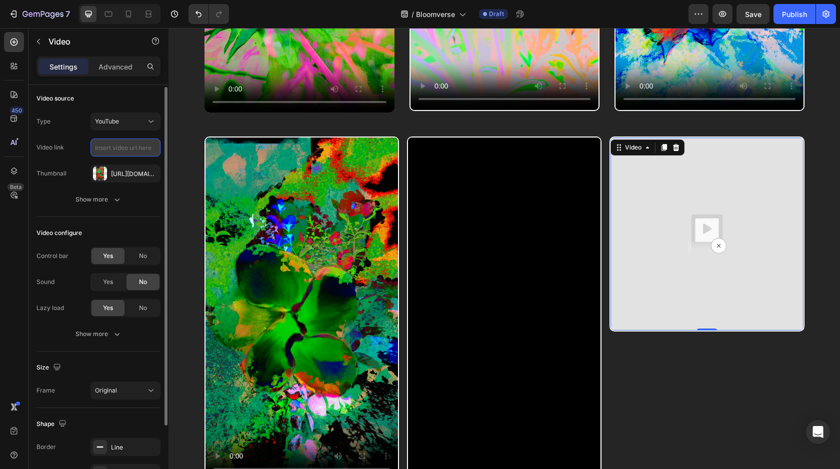
scroll to position [0, 0]
paste input "[URL][DOMAIN_NAME]"
type input "[URL][DOMAIN_NAME]"
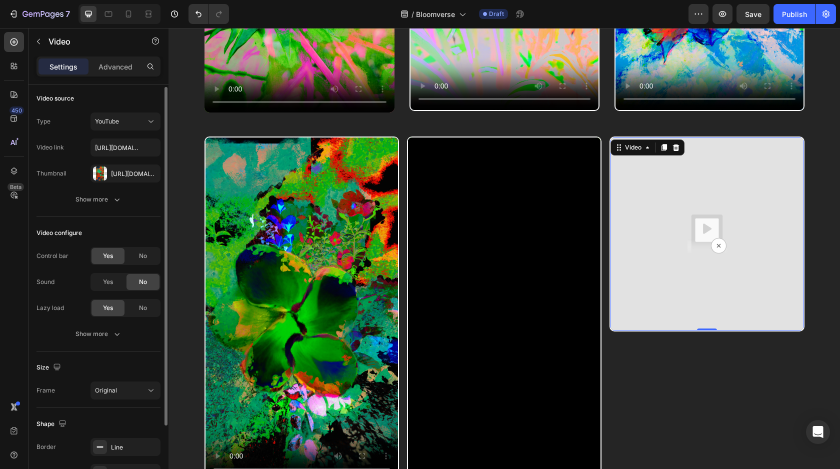
click at [144, 220] on div "Video configure Control bar Yes No Sound Yes No Lazy load Yes No Show more" at bounding box center [99, 284] width 124 height 135
click at [114, 382] on button "Original" at bounding box center [126, 391] width 70 height 18
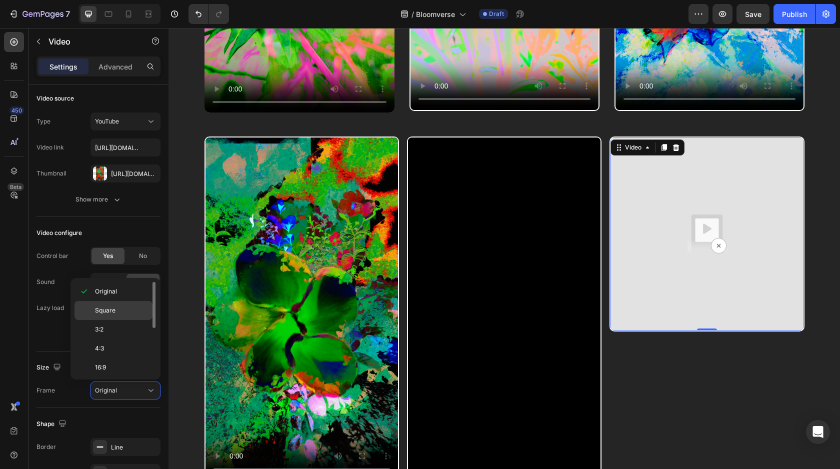
click at [127, 320] on div "Square" at bounding box center [114, 329] width 78 height 19
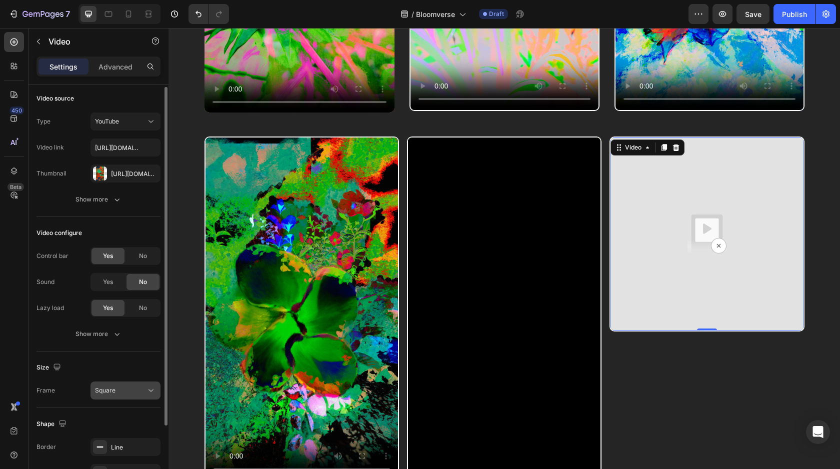
click at [130, 390] on div "Square" at bounding box center [120, 390] width 51 height 9
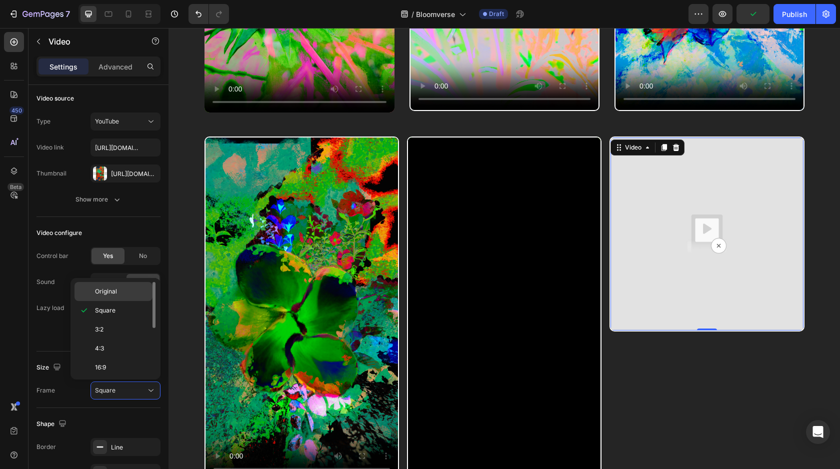
click at [127, 289] on p "Original" at bounding box center [121, 291] width 53 height 9
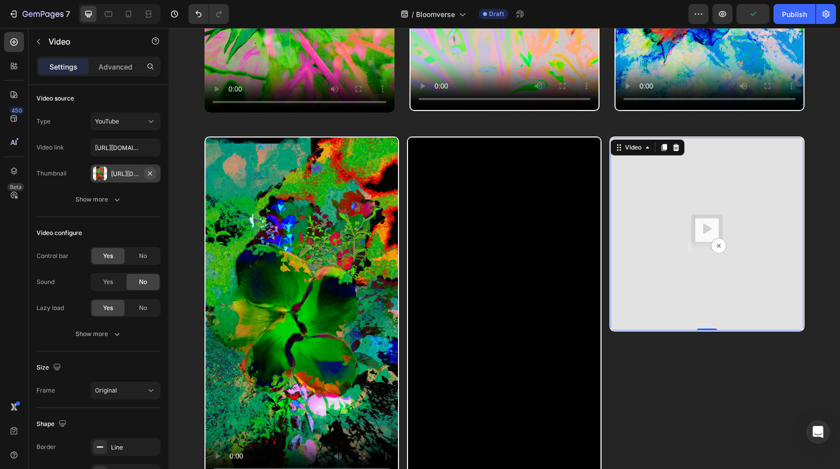
click at [146, 173] on icon "button" at bounding box center [150, 174] width 8 height 8
click at [99, 172] on icon at bounding box center [100, 174] width 8 height 8
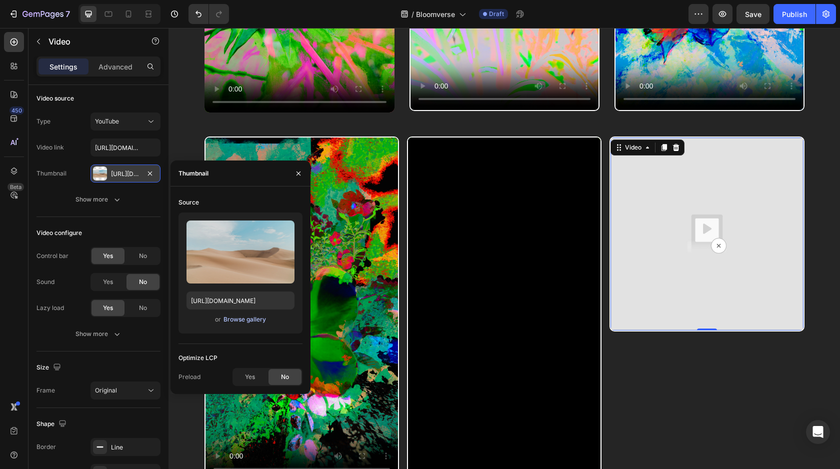
click at [253, 315] on div "Browse gallery" at bounding box center [245, 319] width 43 height 9
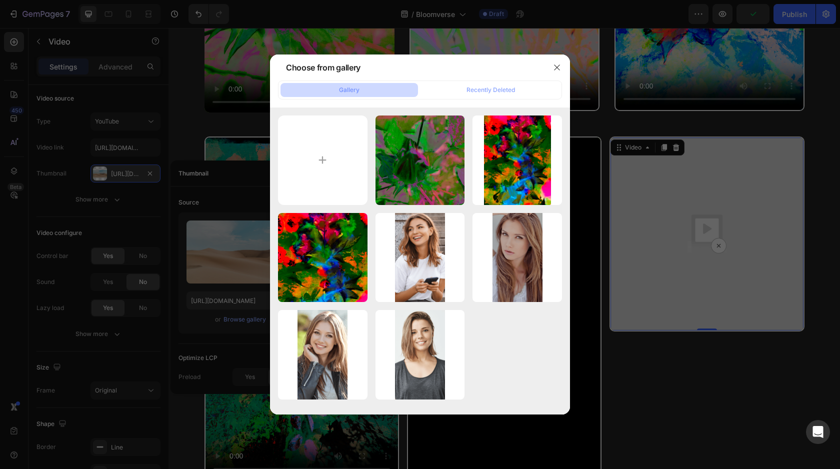
click at [256, 289] on div at bounding box center [420, 234] width 840 height 469
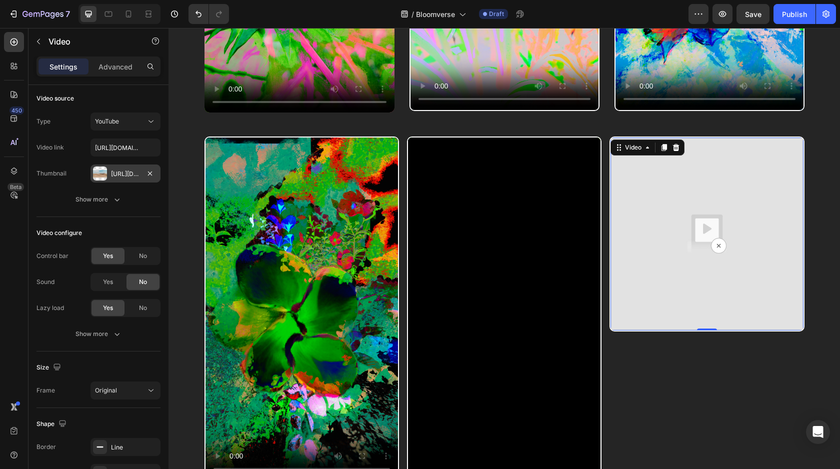
click at [110, 168] on div "[URL][DOMAIN_NAME]" at bounding box center [126, 174] width 70 height 18
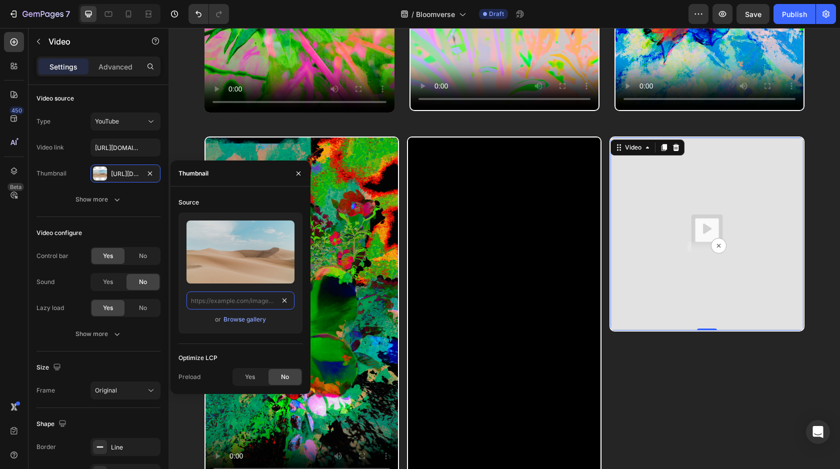
drag, startPoint x: 288, startPoint y: 301, endPoint x: 277, endPoint y: 301, distance: 11.0
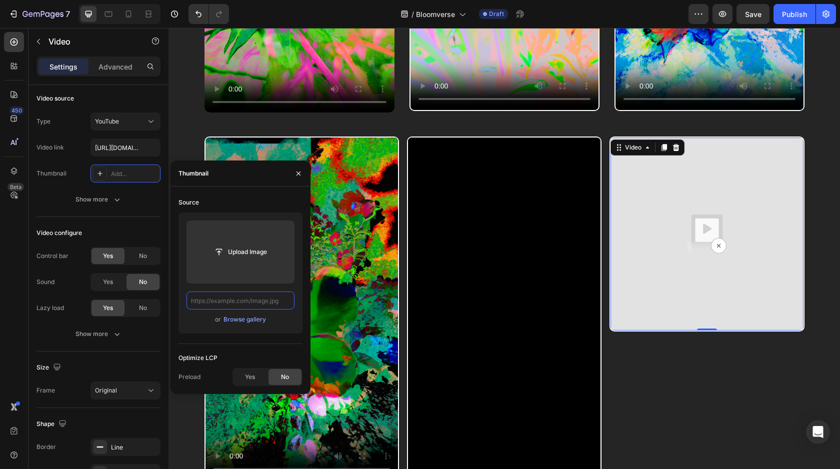
paste input "[URL][DOMAIN_NAME]"
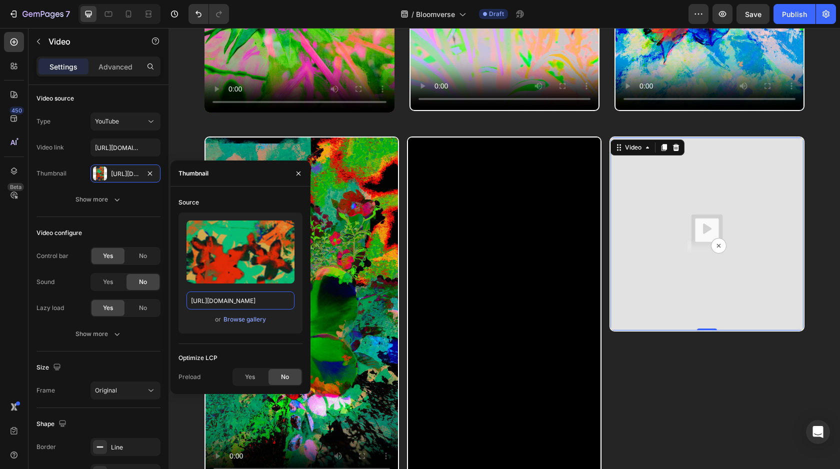
type input "[URL][DOMAIN_NAME]"
click at [272, 347] on div "Source Upload Image [URL][DOMAIN_NAME] or Browse gallery Optimize LCP Preload Y…" at bounding box center [241, 291] width 124 height 192
click at [261, 377] on div "Yes" at bounding box center [250, 377] width 33 height 16
click at [292, 382] on div "No" at bounding box center [285, 377] width 33 height 16
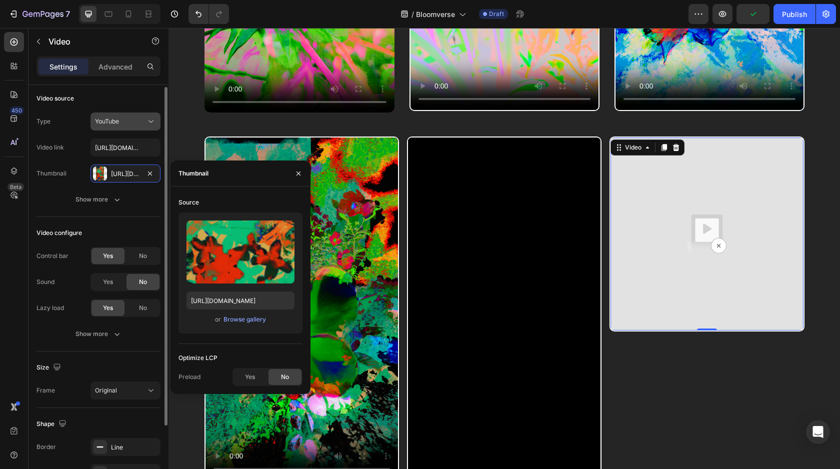
click at [140, 122] on div "YouTube" at bounding box center [120, 121] width 51 height 9
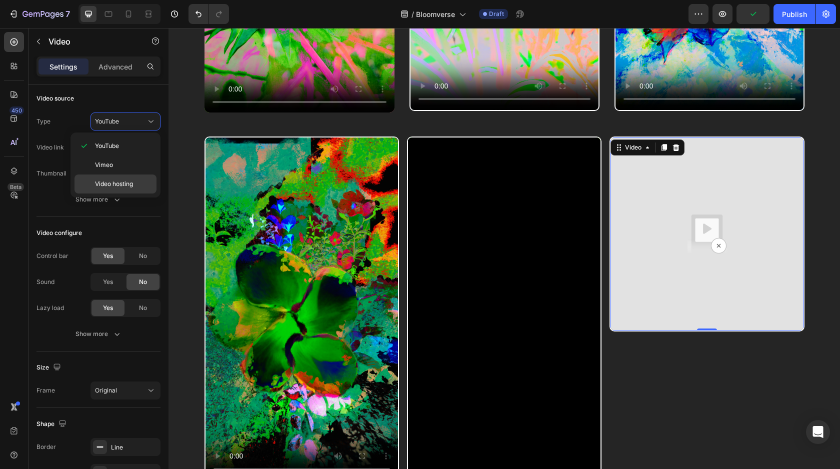
click at [136, 178] on div "Video hosting" at bounding box center [116, 184] width 82 height 19
type input "[URL][DOMAIN_NAME]"
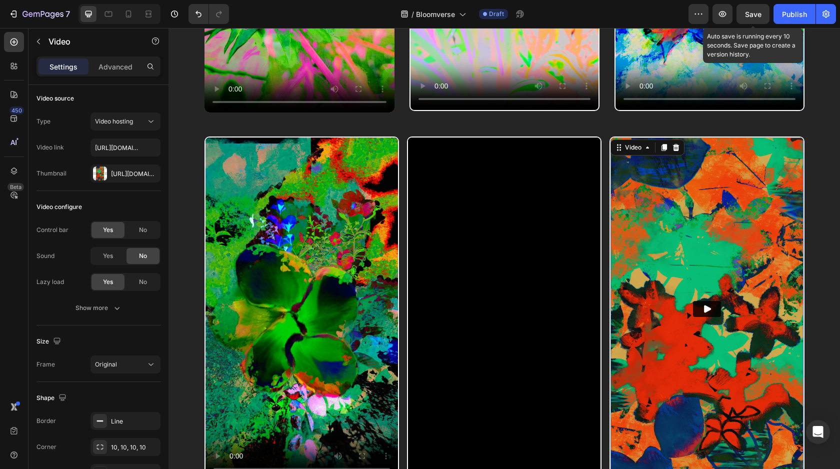
click at [752, 15] on span "Save" at bounding box center [753, 14] width 17 height 9
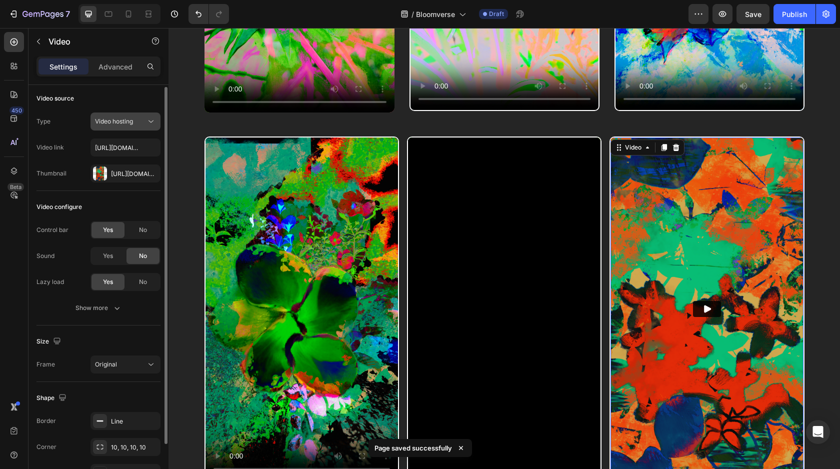
click at [128, 119] on span "Video hosting" at bounding box center [114, 122] width 38 height 8
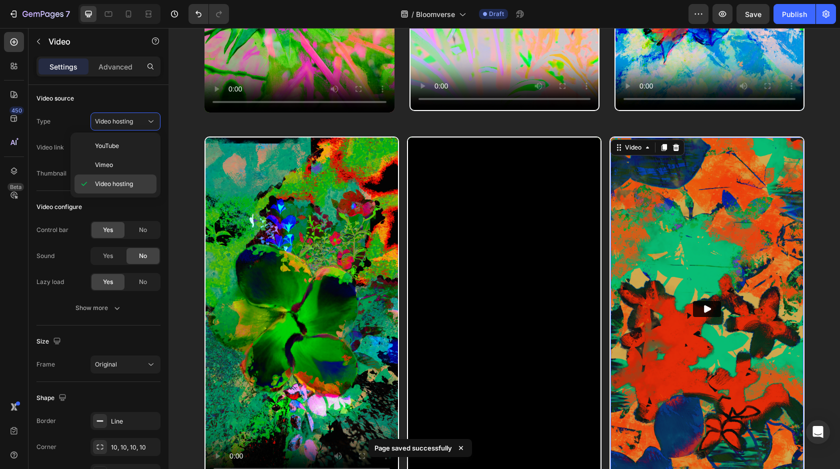
click at [126, 183] on span "Video hosting" at bounding box center [114, 184] width 38 height 9
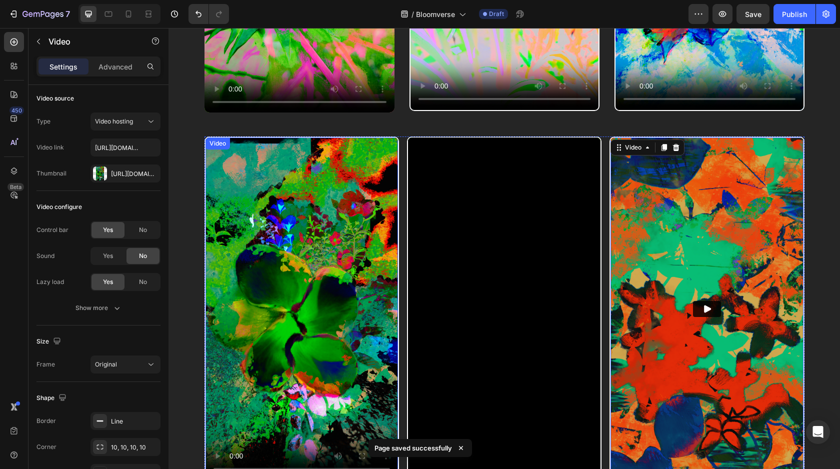
click at [295, 181] on video at bounding box center [302, 309] width 193 height 343
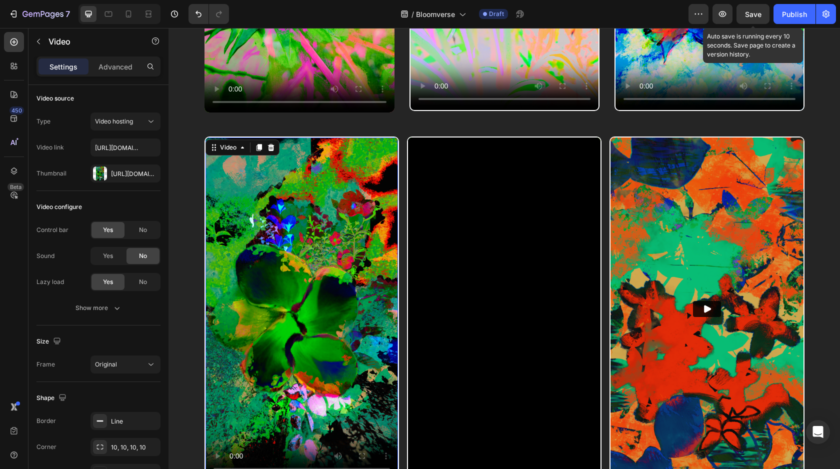
click at [746, 16] on span "Save" at bounding box center [753, 14] width 17 height 9
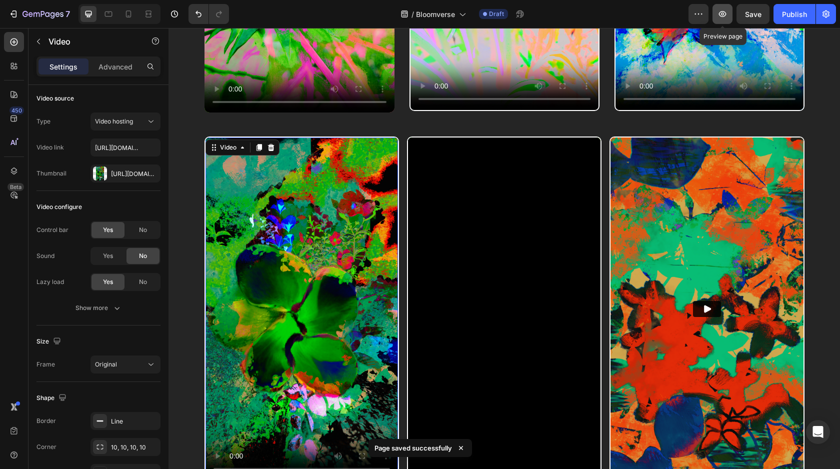
click at [725, 10] on icon "button" at bounding box center [723, 14] width 10 height 10
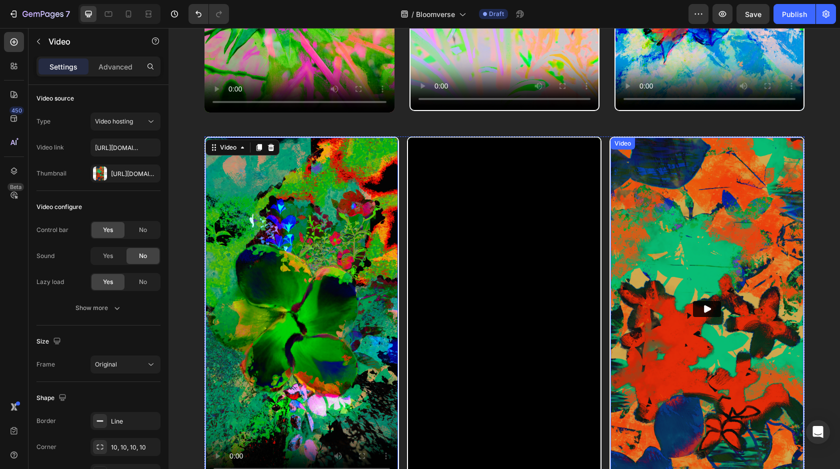
click at [747, 243] on img at bounding box center [707, 309] width 193 height 343
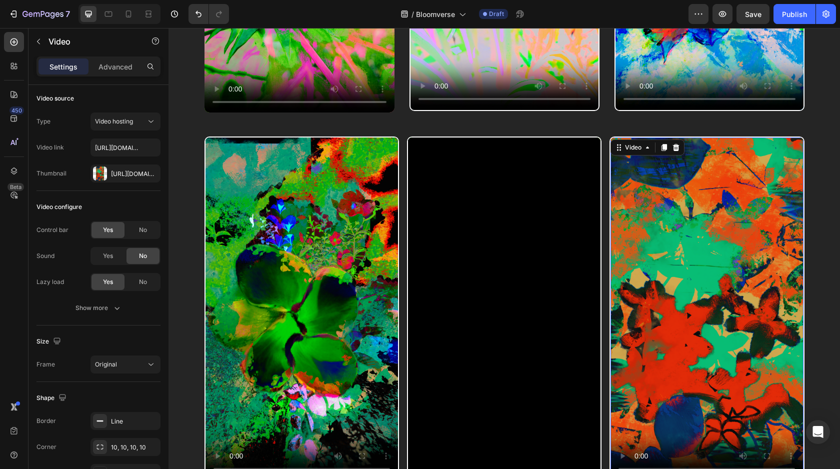
click at [712, 167] on video at bounding box center [707, 309] width 193 height 343
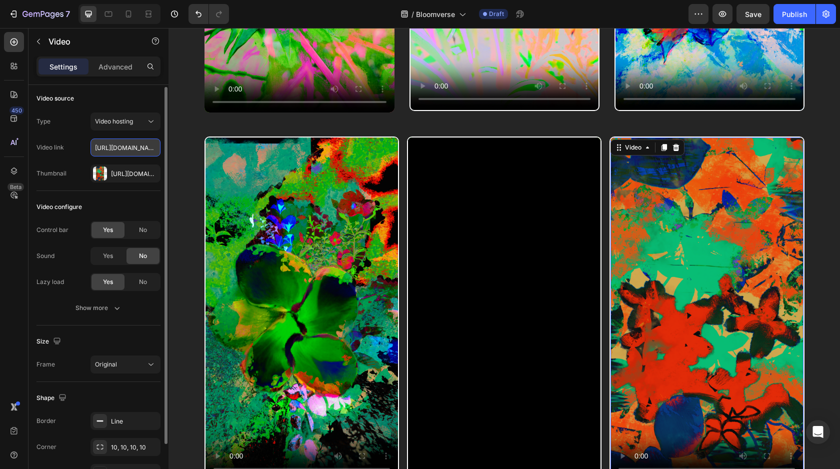
scroll to position [0, 184]
type input "[URL][DOMAIN_NAME]"
click at [141, 200] on div "Video configure" at bounding box center [99, 207] width 124 height 16
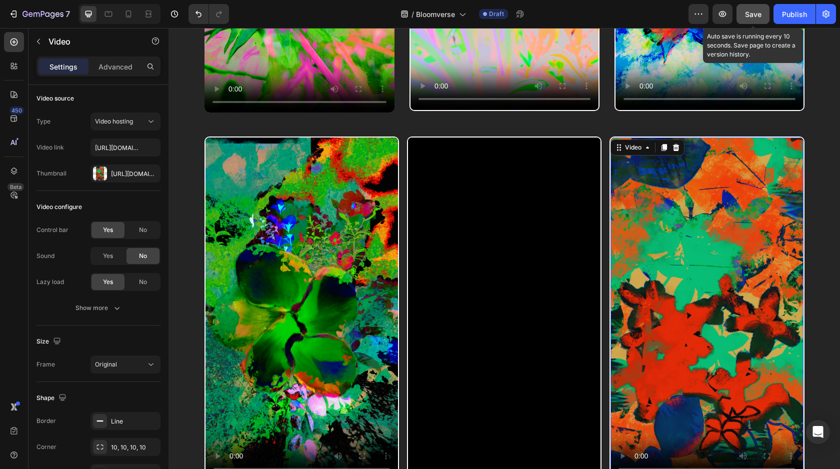
click at [757, 21] on button "Save" at bounding box center [753, 14] width 33 height 20
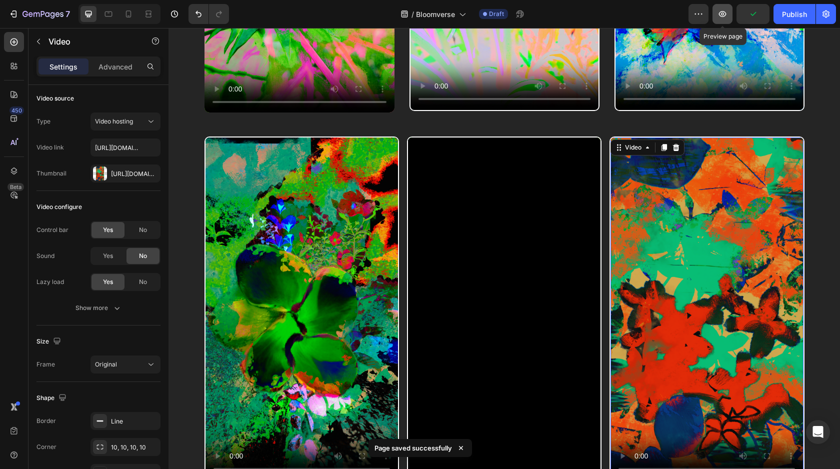
click at [726, 18] on icon "button" at bounding box center [723, 14] width 10 height 10
